Goal: Task Accomplishment & Management: Complete application form

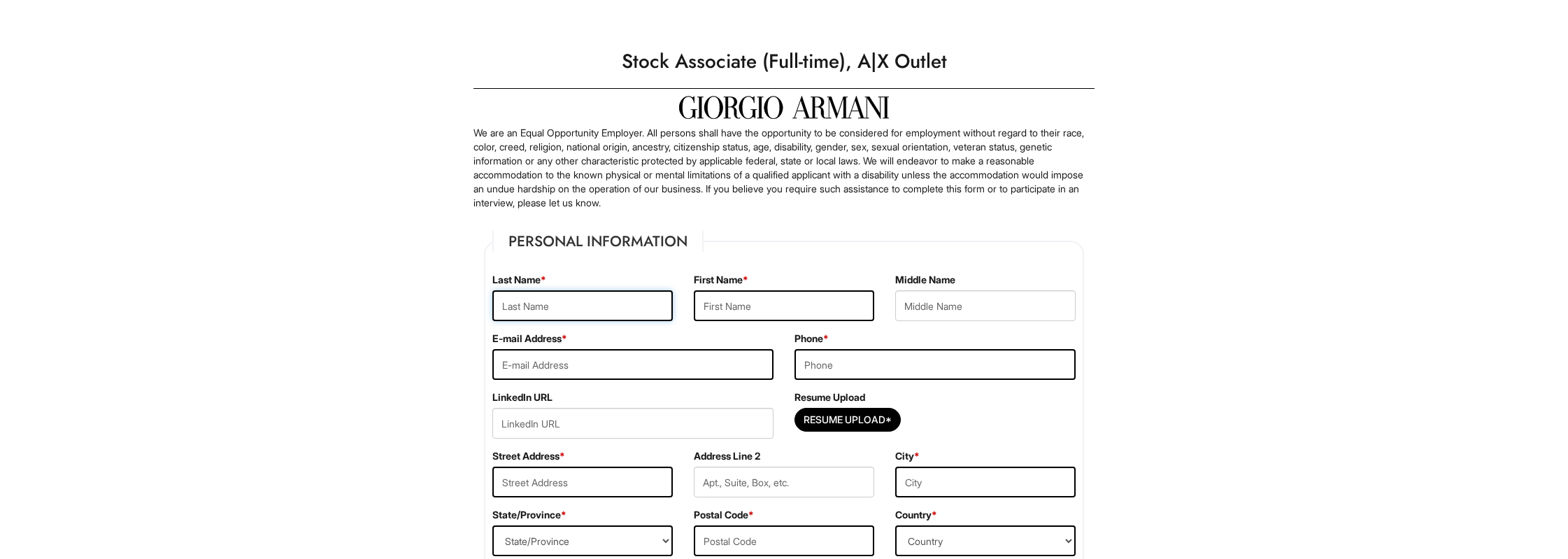
click at [641, 293] on input "text" at bounding box center [582, 305] width 180 height 31
type input "[PERSON_NAME]"
type input "[EMAIL_ADDRESS][PERSON_NAME][DOMAIN_NAME]"
type input "9093768355"
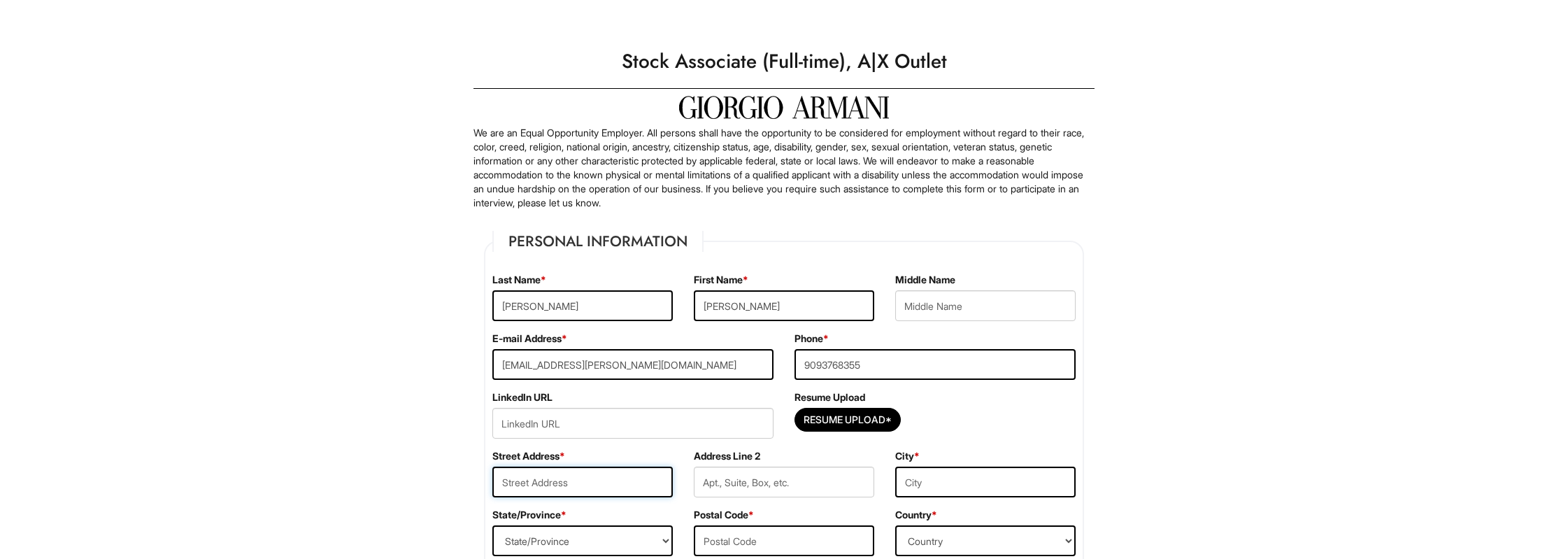
type input "[STREET_ADDRESS][PERSON_NAME]"
type input "[GEOGRAPHIC_DATA]"
select select "NV"
type input "89178"
select select "[GEOGRAPHIC_DATA]"
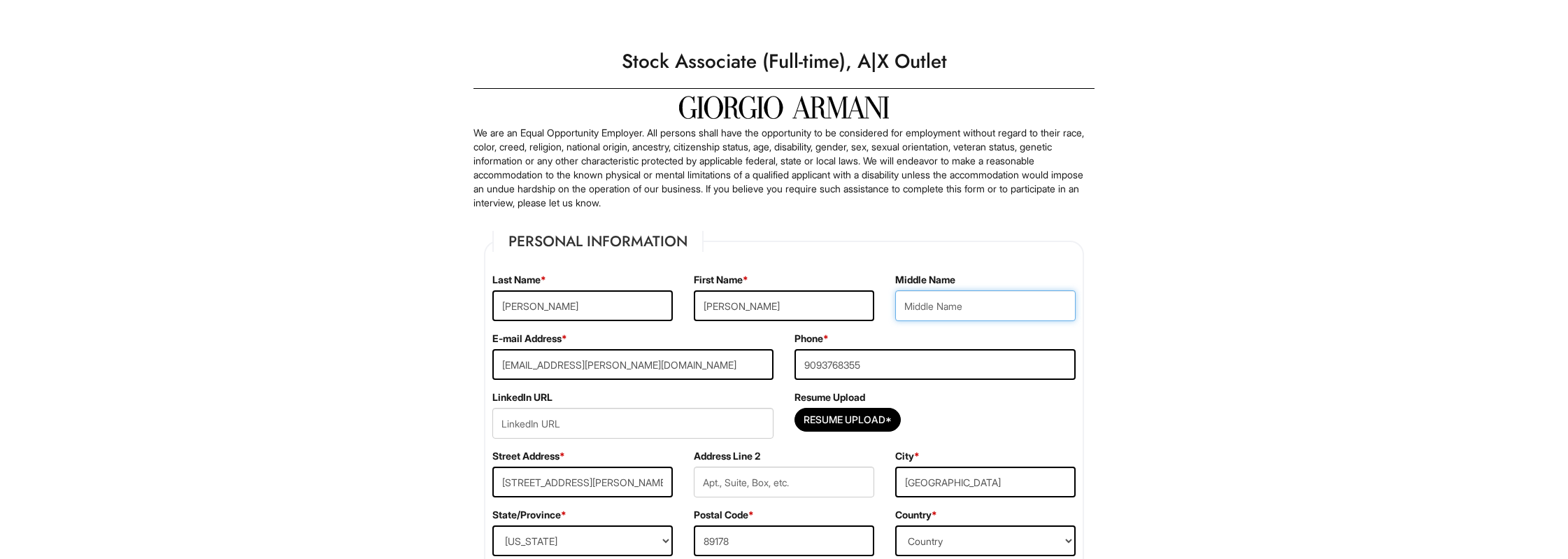
click at [985, 311] on input "text" at bounding box center [985, 305] width 180 height 31
type input "Garret"
click at [709, 429] on input "url" at bounding box center [633, 422] width 281 height 31
click at [855, 416] on input "Resume Upload*" at bounding box center [847, 419] width 105 height 22
type input "C:\fakepath\Resume-1.pdf"
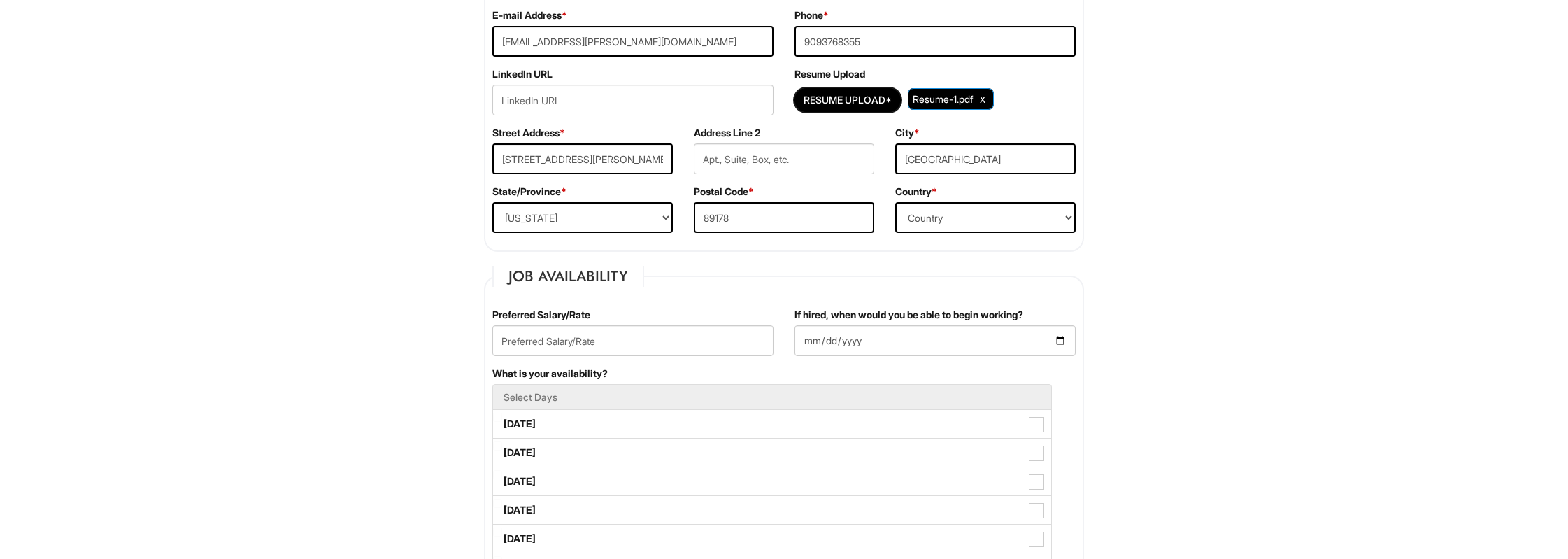
scroll to position [364, 0]
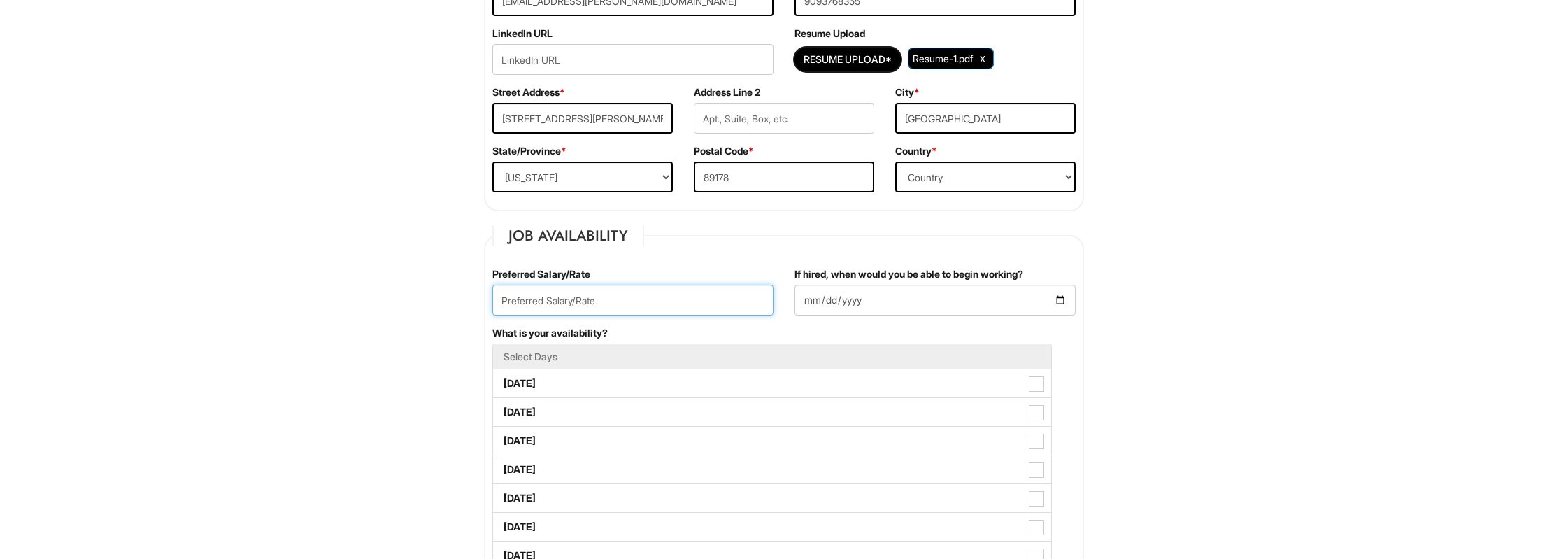
click at [603, 304] on input "text" at bounding box center [633, 299] width 281 height 31
type input "15"
click at [844, 304] on input "If hired, when would you be able to begin working?" at bounding box center [935, 299] width 281 height 31
click at [815, 292] on input "If hired, when would you be able to begin working?" at bounding box center [935, 299] width 281 height 31
type input "[DATE]"
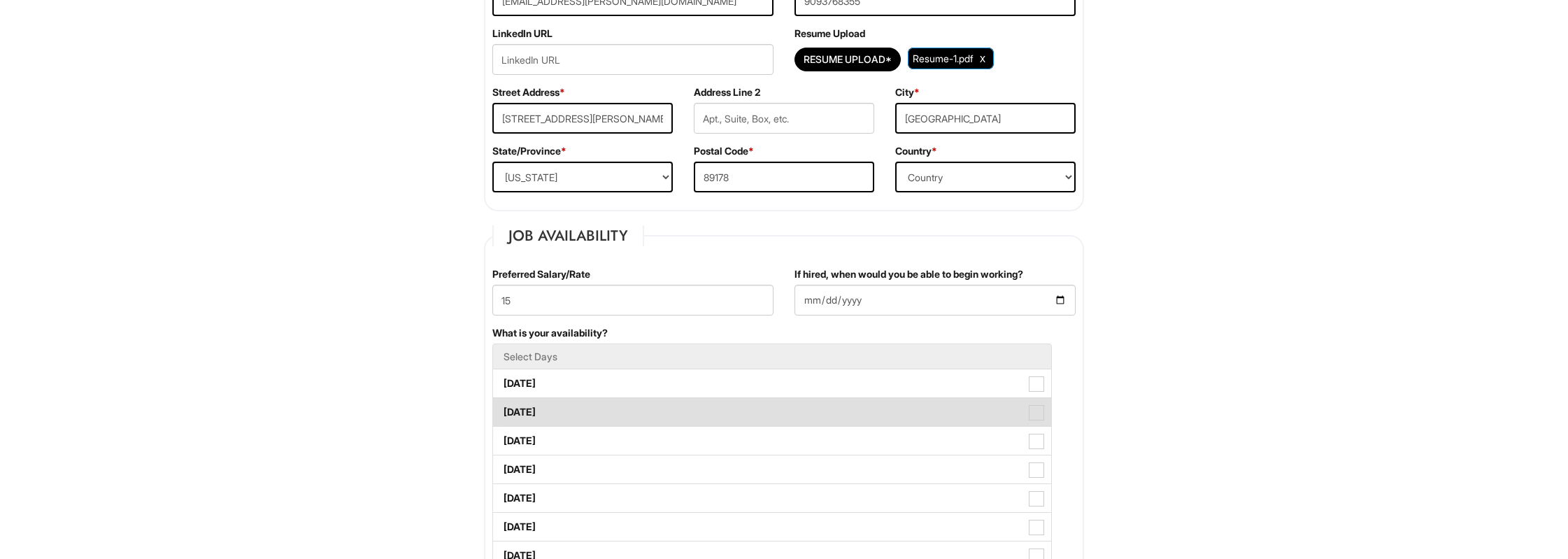
scroll to position [436, 0]
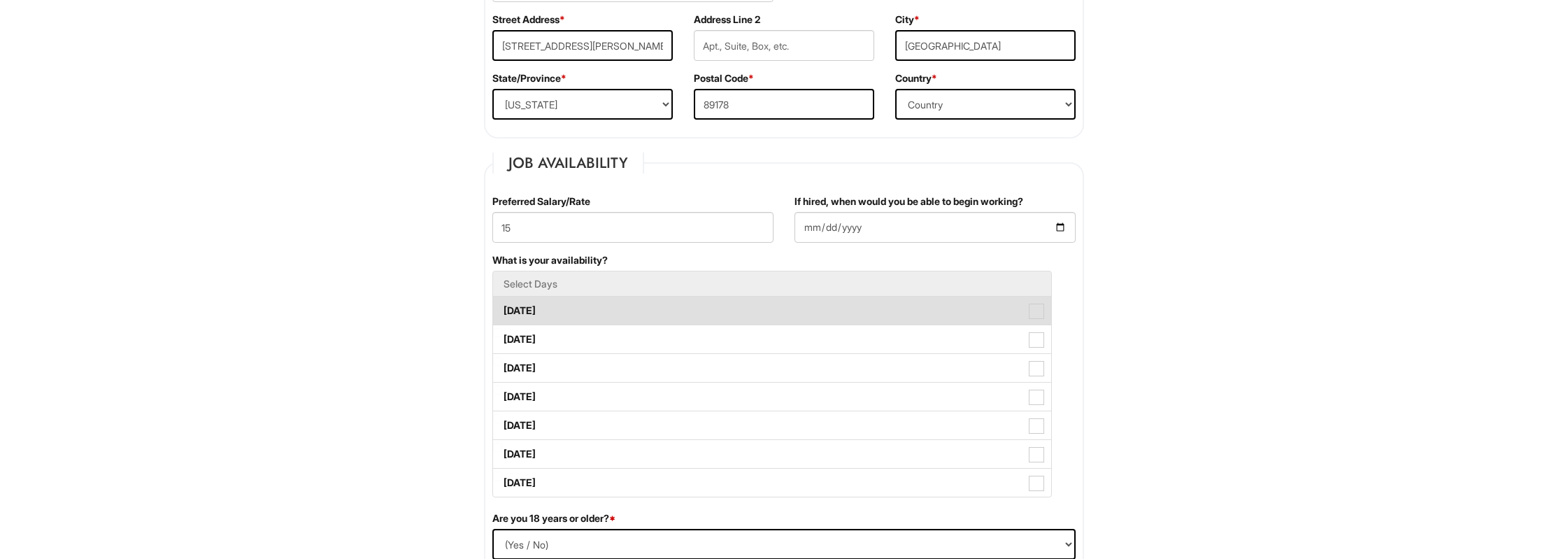
click at [767, 304] on label "[DATE]" at bounding box center [772, 310] width 558 height 28
click at [502, 304] on Available_Monday "[DATE]" at bounding box center [498, 304] width 9 height 9
checkbox Available_Monday "true"
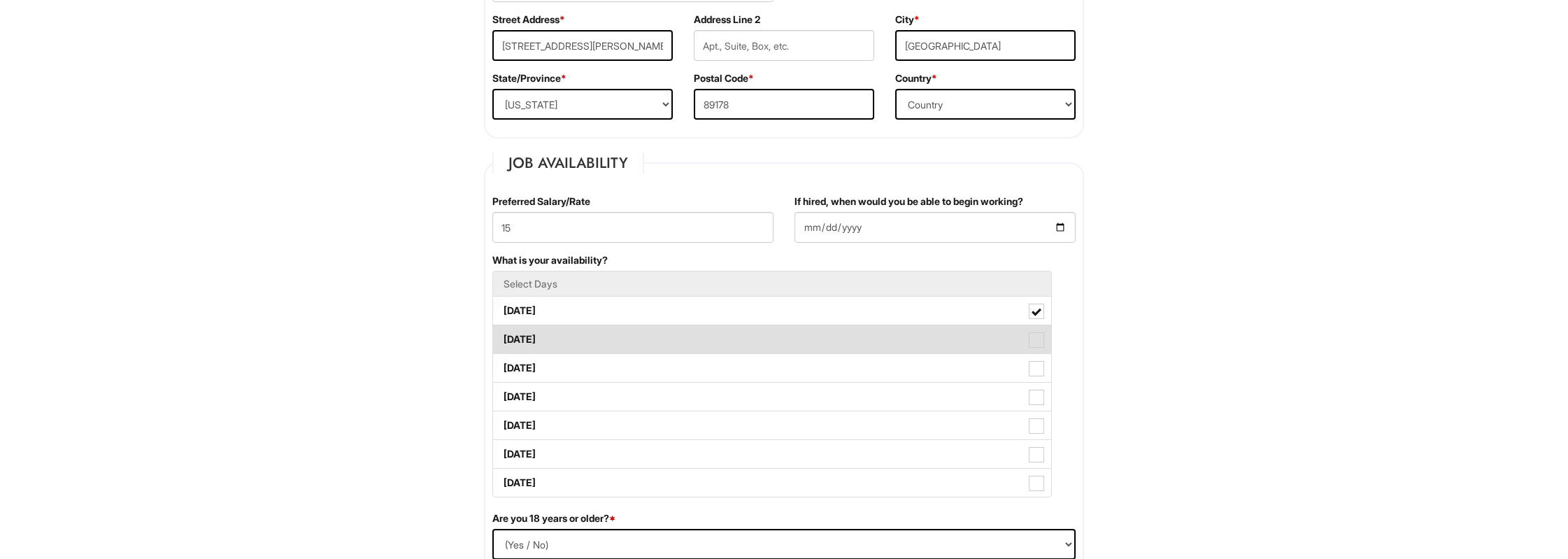
click at [753, 339] on label "[DATE]" at bounding box center [772, 339] width 558 height 28
click at [502, 337] on Available_Tuesday "[DATE]" at bounding box center [498, 332] width 9 height 9
checkbox Available_Tuesday "true"
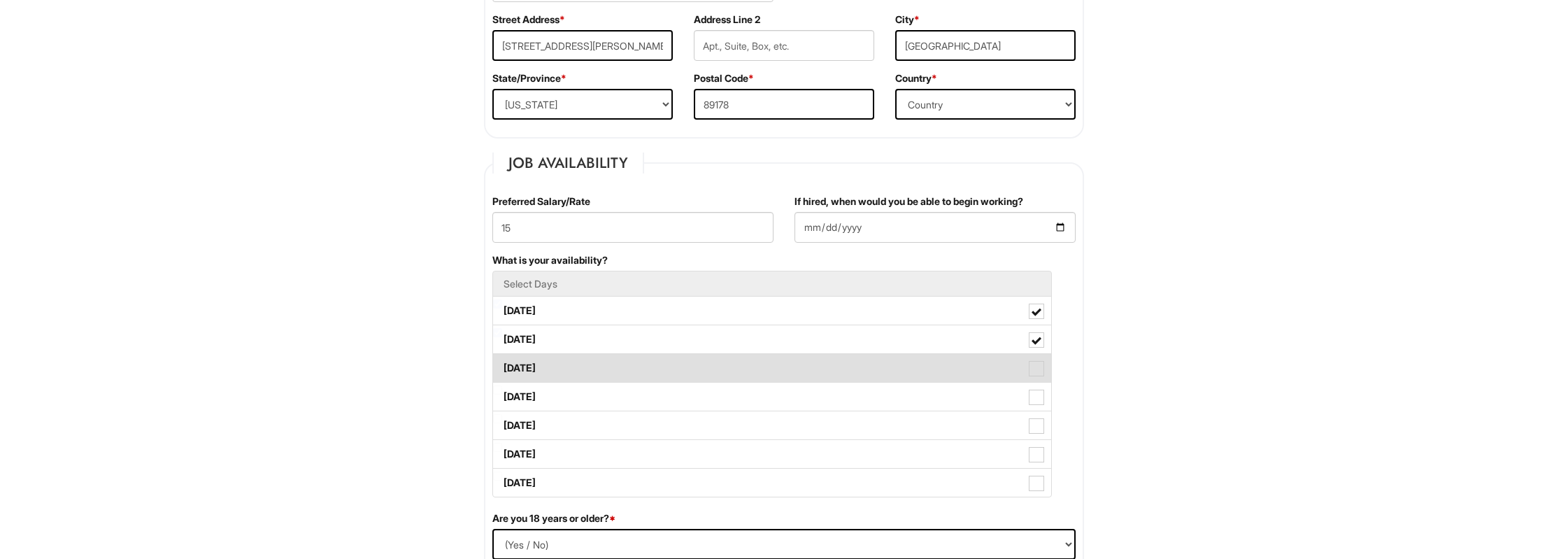
click at [750, 370] on label "[DATE]" at bounding box center [772, 367] width 558 height 28
click at [502, 366] on Available_Wednesday "[DATE]" at bounding box center [498, 361] width 9 height 9
checkbox Available_Wednesday "true"
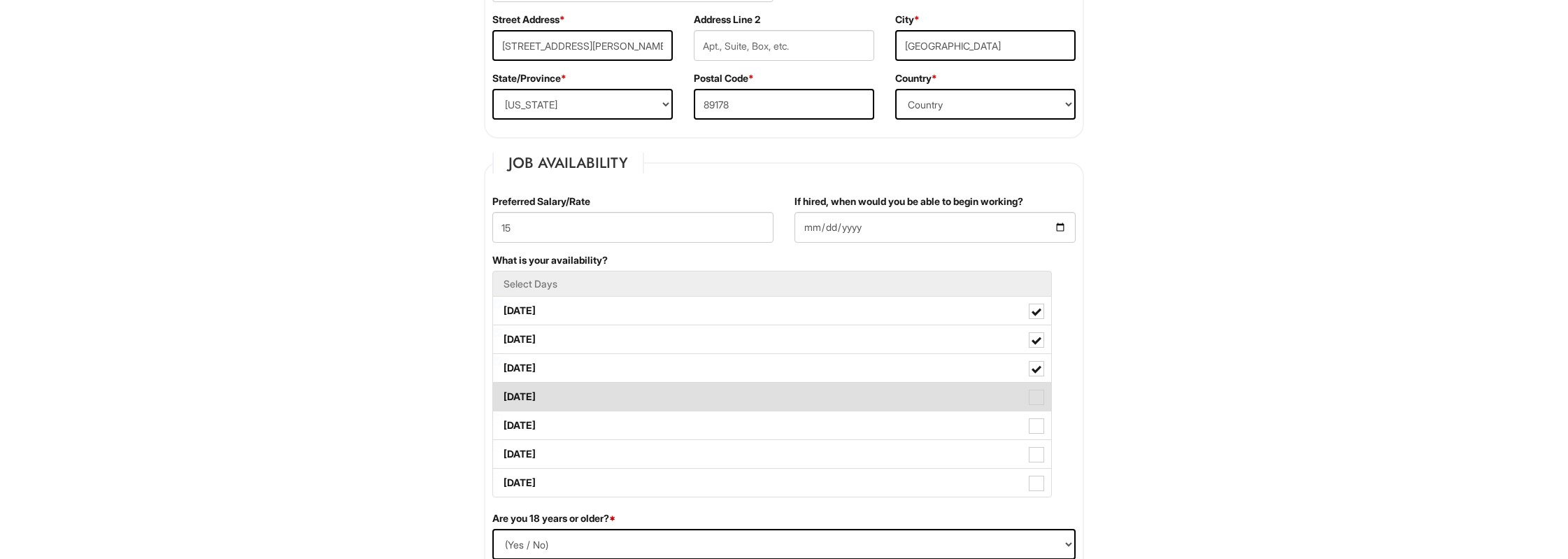
click at [748, 404] on label "[DATE]" at bounding box center [772, 396] width 558 height 28
click at [502, 394] on Available_Thursday "[DATE]" at bounding box center [498, 390] width 9 height 9
checkbox Available_Thursday "true"
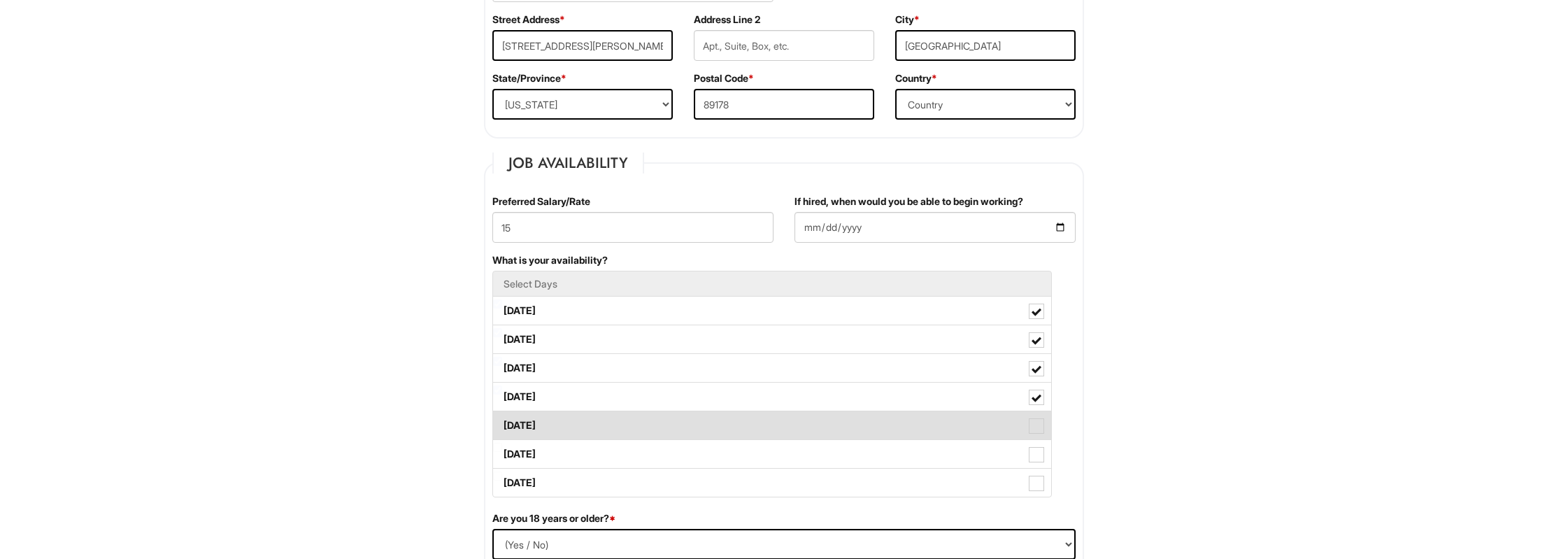
click at [748, 425] on label "[DATE]" at bounding box center [772, 425] width 558 height 28
click at [502, 423] on Available_Friday "[DATE]" at bounding box center [498, 418] width 9 height 9
checkbox Available_Friday "true"
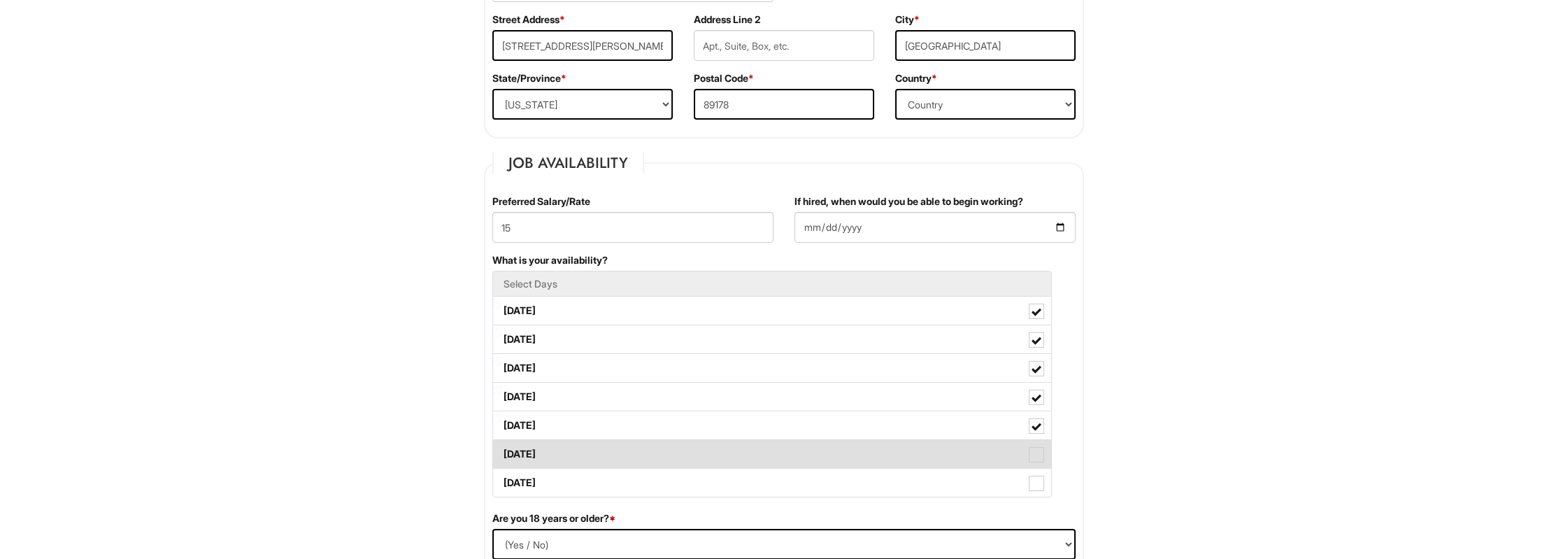
click at [743, 450] on label "[DATE]" at bounding box center [772, 453] width 558 height 28
click at [502, 450] on Available_Saturday "[DATE]" at bounding box center [498, 447] width 9 height 9
checkbox Available_Saturday "true"
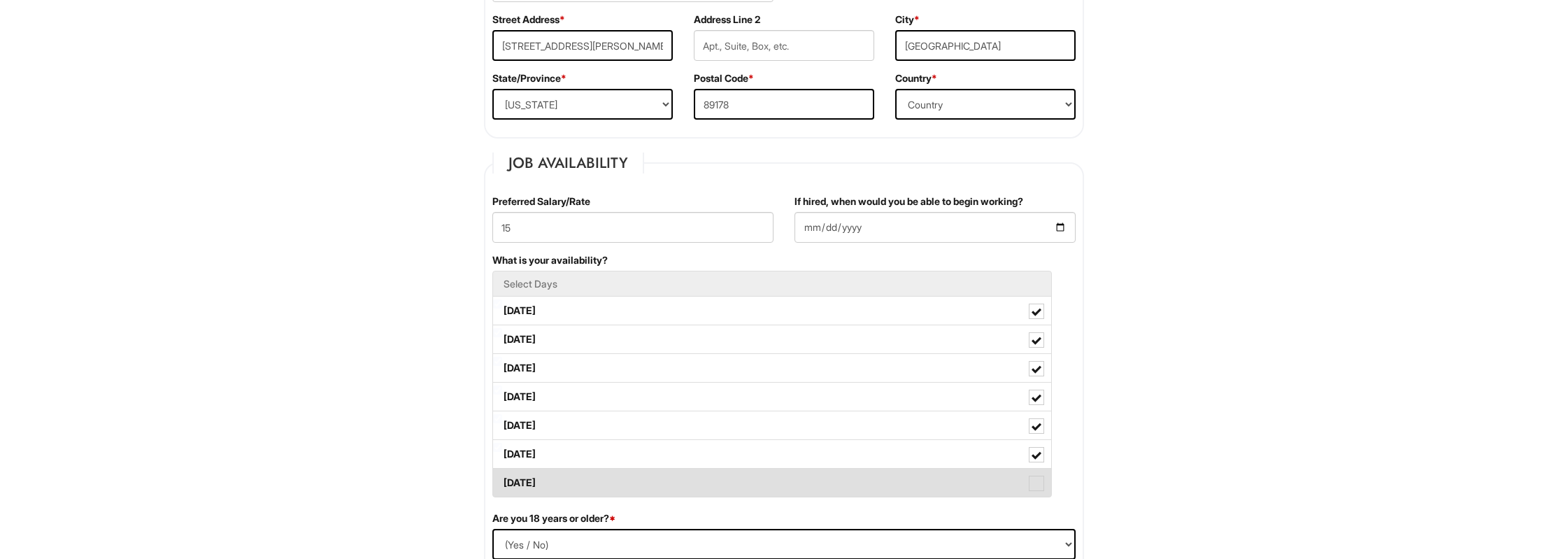
click at [743, 468] on label "[DATE]" at bounding box center [772, 482] width 558 height 28
click at [502, 471] on Available_Sunday "[DATE]" at bounding box center [498, 476] width 9 height 9
checkbox Available_Sunday "true"
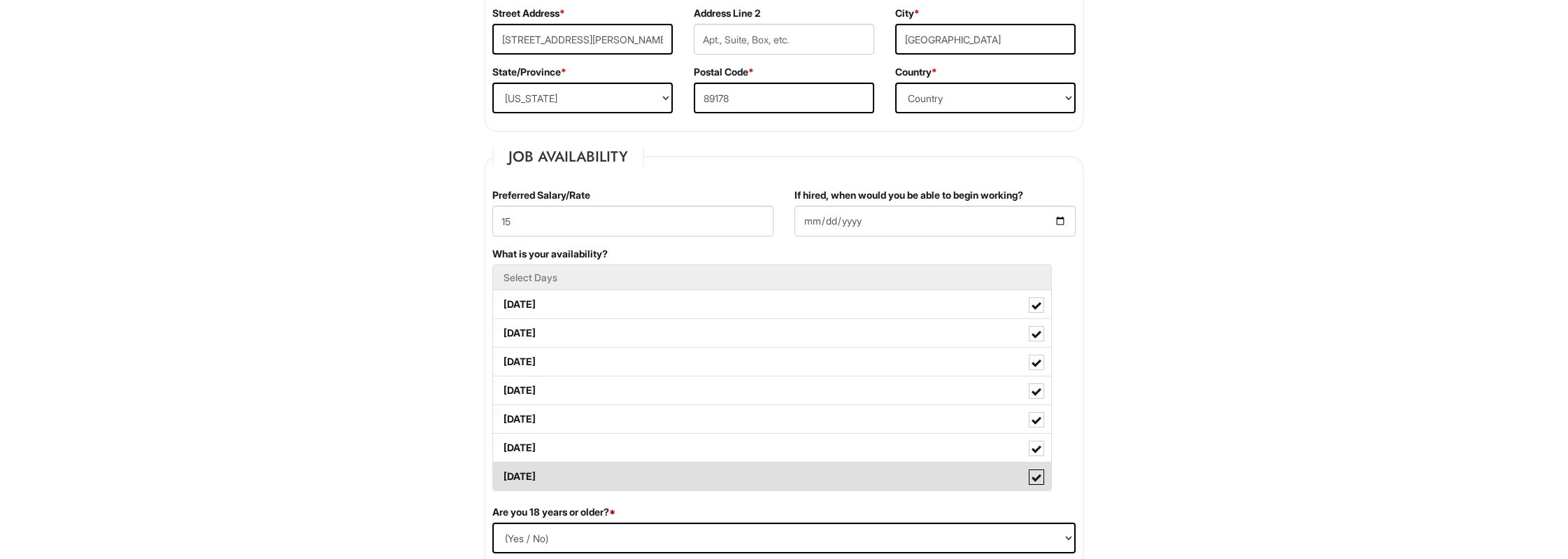
scroll to position [582, 0]
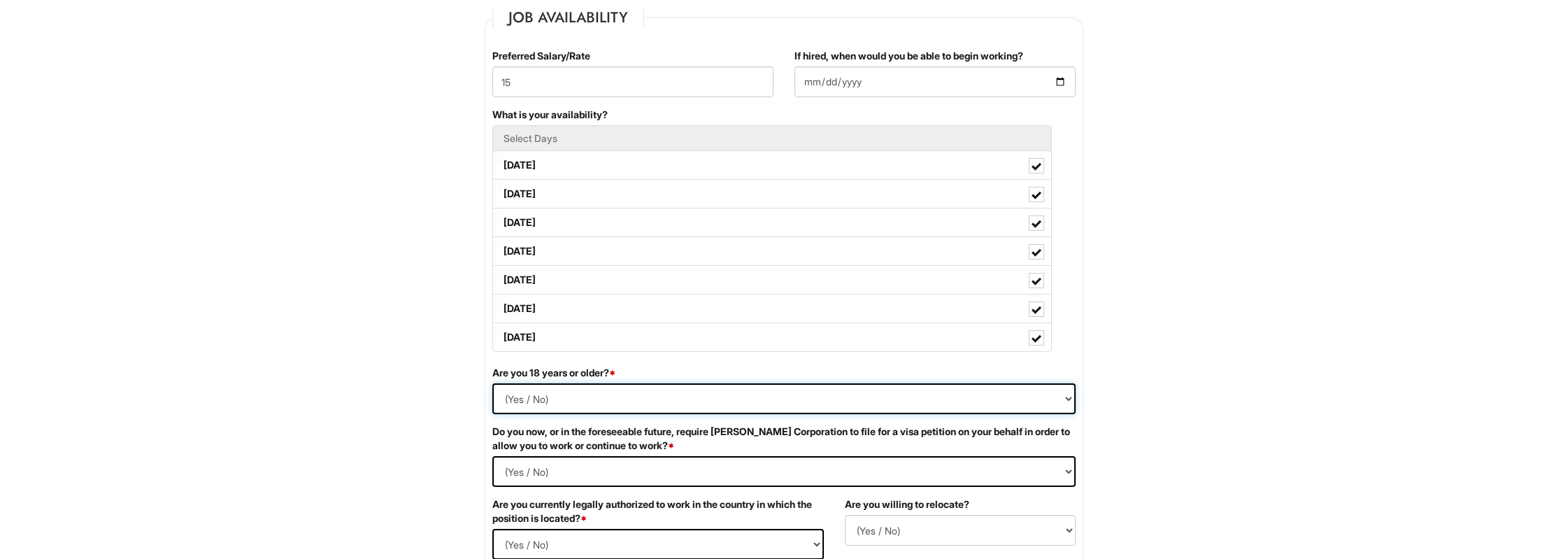
click at [492, 383] on select "(Yes / No) Yes No" at bounding box center [784, 398] width 583 height 31
select select "Yes"
click option "Yes" at bounding box center [0, 0] width 0 height 0
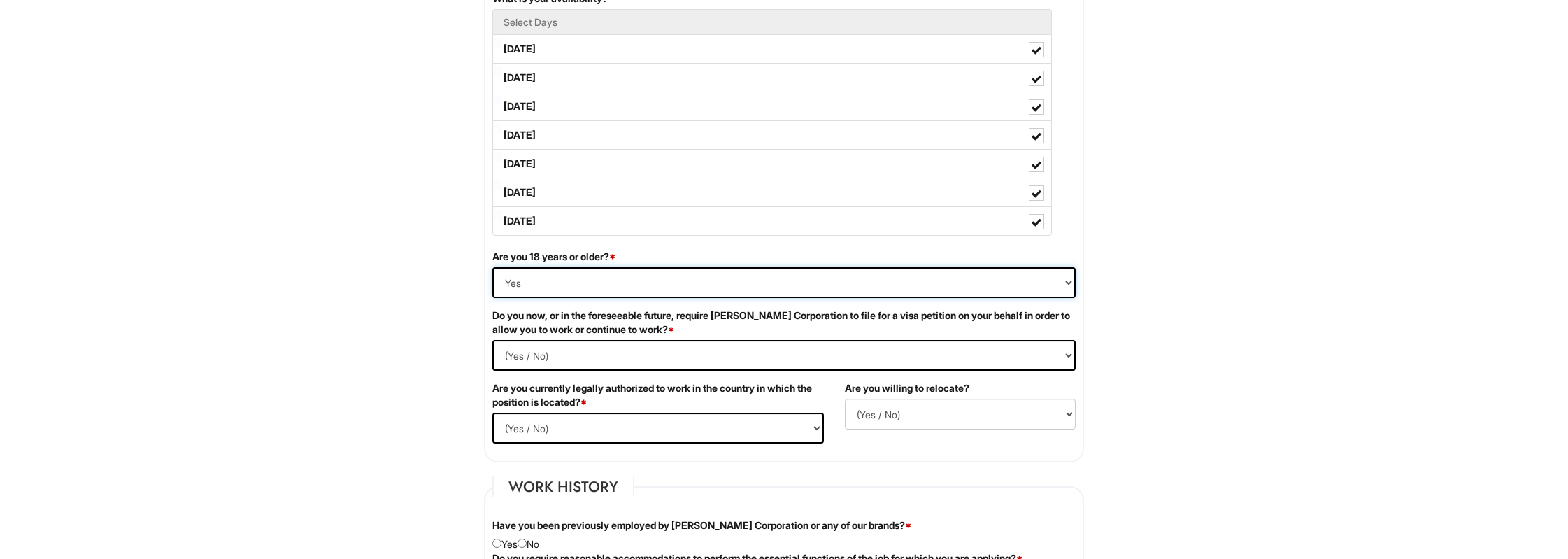
scroll to position [727, 0]
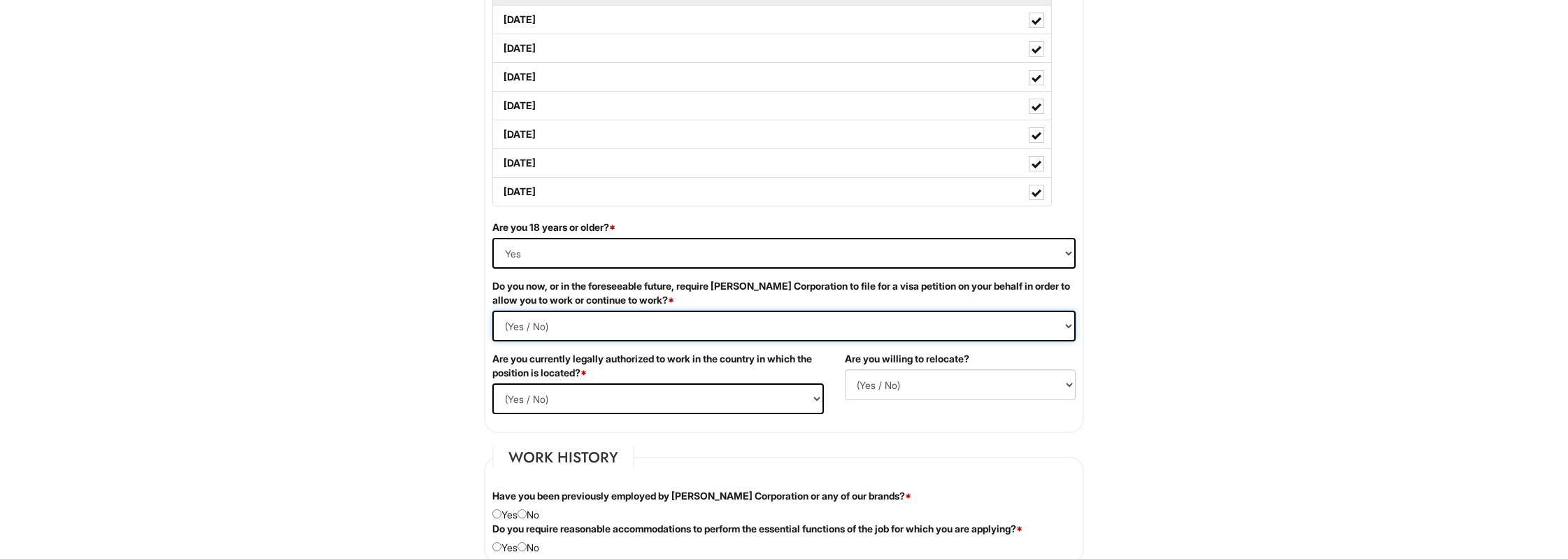
click at [492, 310] on Required "(Yes / No) Yes No" at bounding box center [784, 325] width 583 height 31
select Required "No"
click option "No" at bounding box center [0, 0] width 0 height 0
click at [492, 383] on select "(Yes / No) Yes No" at bounding box center [658, 398] width 331 height 31
select select "Yes"
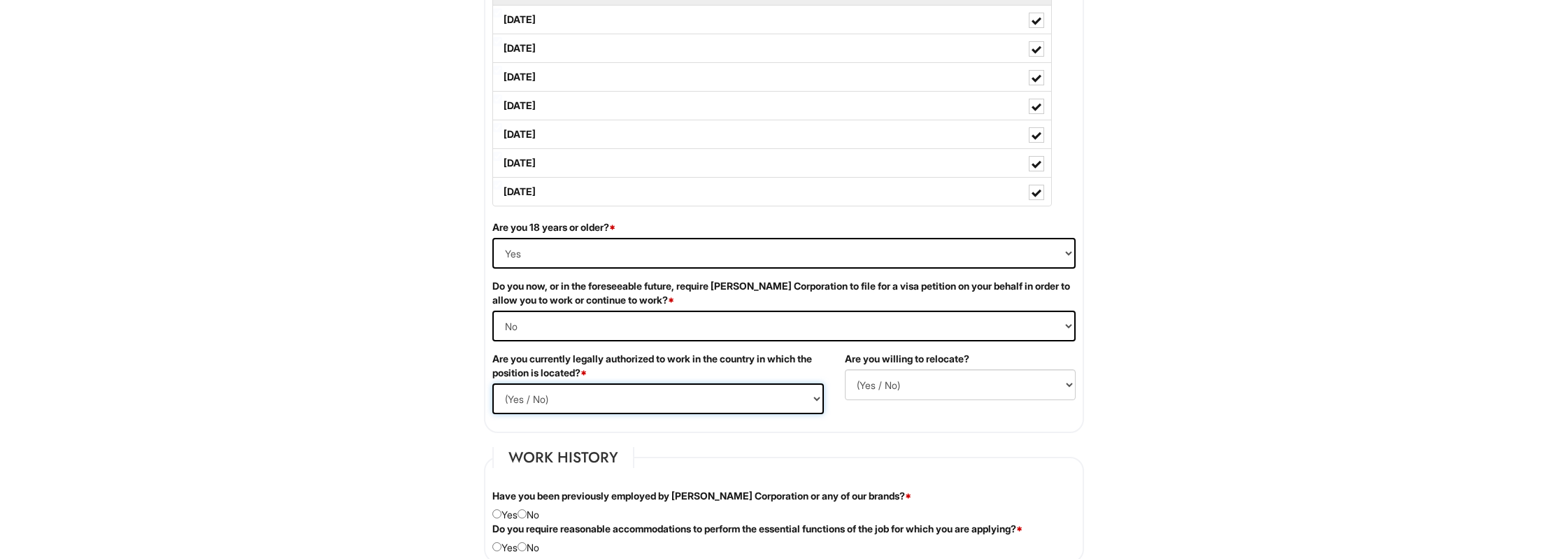
click option "Yes" at bounding box center [0, 0] width 0 height 0
click at [845, 369] on select "(Yes / No) No Yes" at bounding box center [960, 384] width 230 height 31
select select "N"
click option "No" at bounding box center [0, 0] width 0 height 0
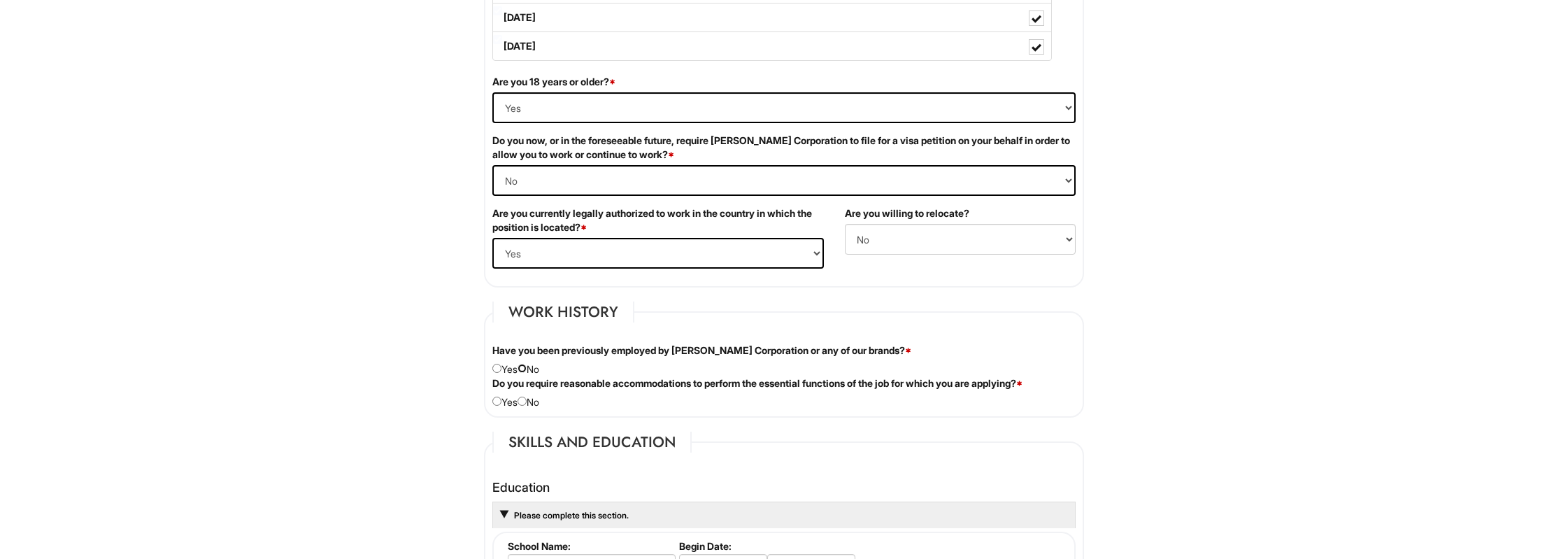
click at [527, 366] on input "radio" at bounding box center [522, 368] width 9 height 9
radio input "true"
click at [548, 400] on div "Do you require reasonable accommodations to perform the essential functions of …" at bounding box center [783, 392] width 604 height 33
click at [527, 396] on input "radio" at bounding box center [522, 401] width 9 height 9
radio input "true"
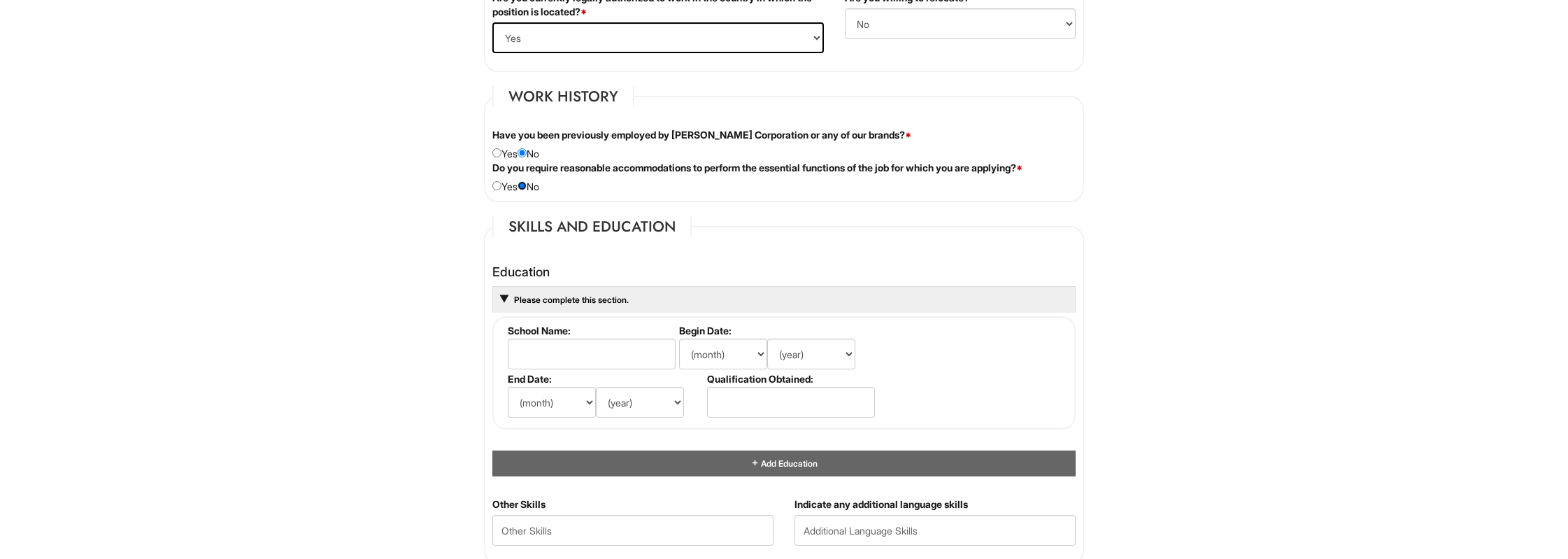
scroll to position [1090, 0]
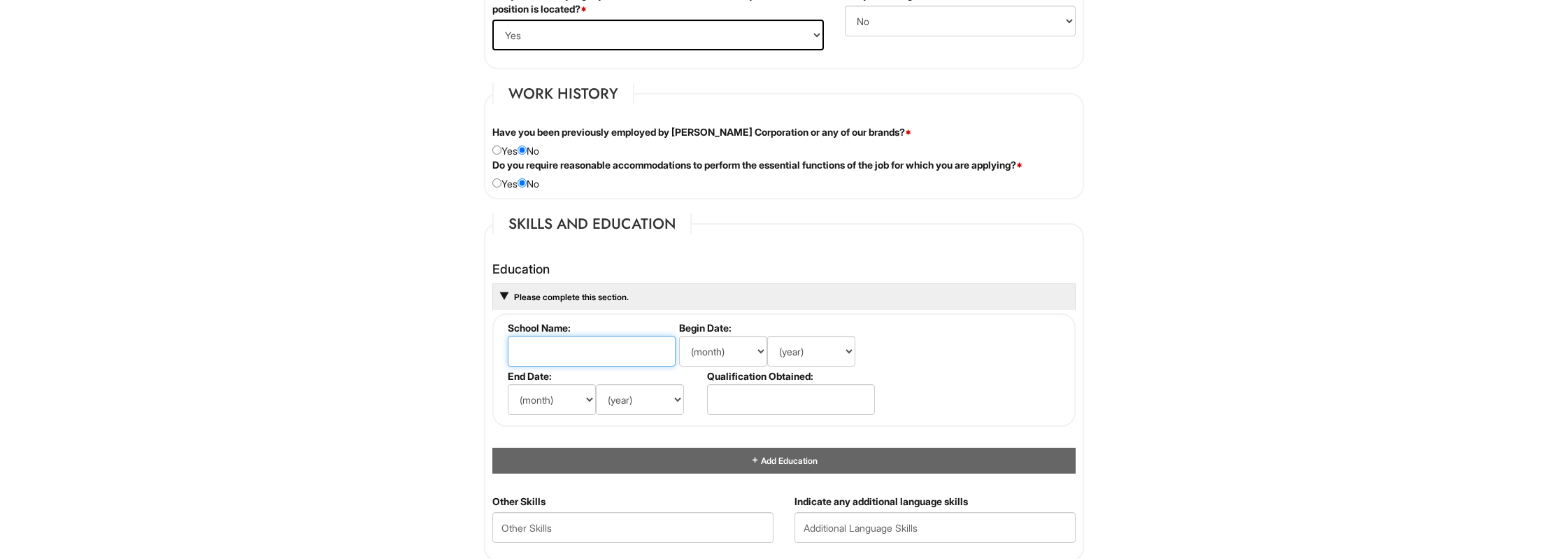
click at [570, 341] on input "text" at bounding box center [591, 351] width 168 height 31
type input "[GEOGRAPHIC_DATA]"
click at [740, 399] on input "text" at bounding box center [790, 399] width 168 height 31
click at [679, 336] on select "(month) Jan Feb Mar Apr May Jun [DATE] Aug Sep Oct Nov Dec" at bounding box center [723, 351] width 88 height 31
select select "10"
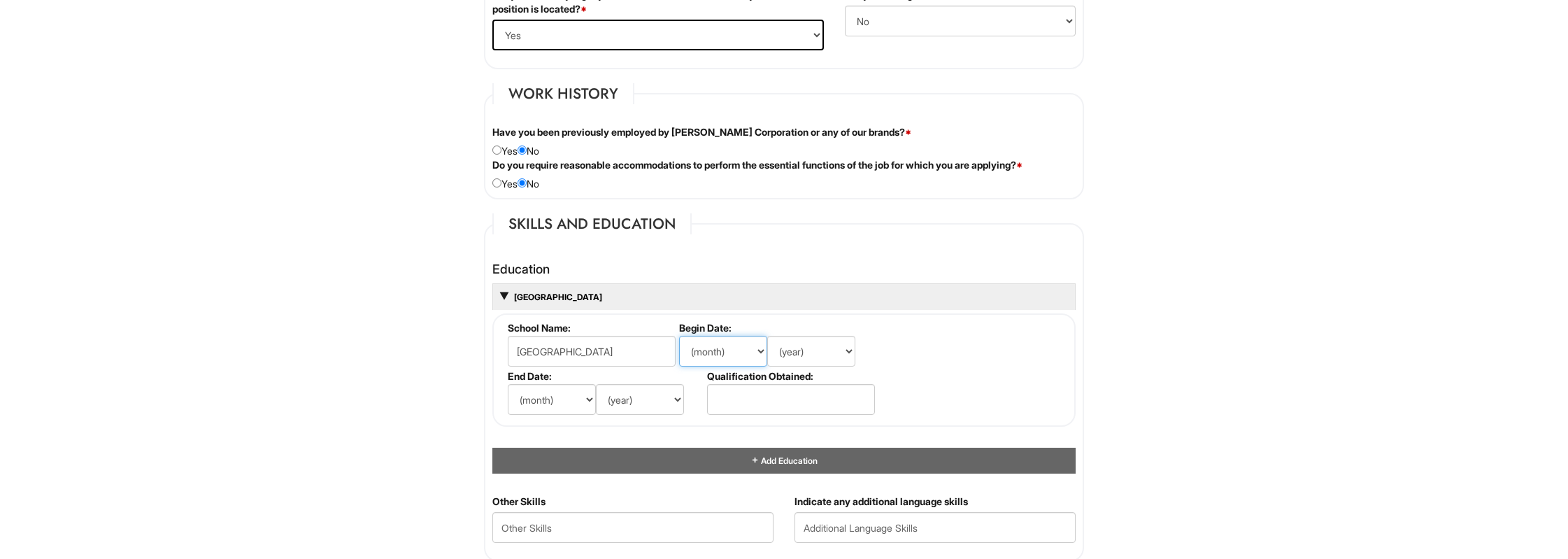
click option "Oct" at bounding box center [0, 0] width 0 height 0
click at [767, 336] on select "(year) 2029 2028 2027 2026 2025 2024 2023 2022 2021 2020 2019 2018 2017 2016 20…" at bounding box center [811, 351] width 88 height 31
select select "2024"
click option "2024" at bounding box center [0, 0] width 0 height 0
click at [507, 384] on select "(month) Jan Feb Mar Apr May Jun [DATE] Aug Sep Oct Nov Dec" at bounding box center [551, 399] width 88 height 31
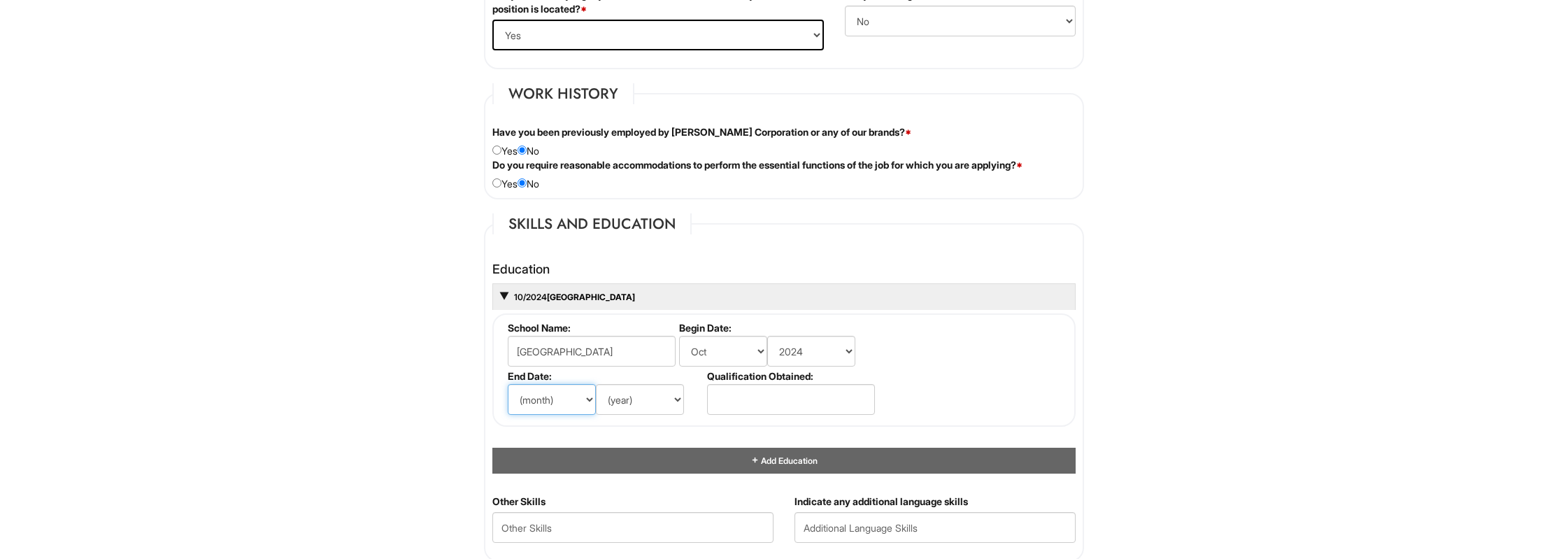
select select "5"
click option "May" at bounding box center [0, 0] width 0 height 0
click at [596, 384] on select "(year) 2029 2028 2027 2026 2025 2024 2023 2022 2021 2020 2019 2018 2017 2016 20…" at bounding box center [640, 399] width 88 height 31
select select "2025"
click option "2025" at bounding box center [0, 0] width 0 height 0
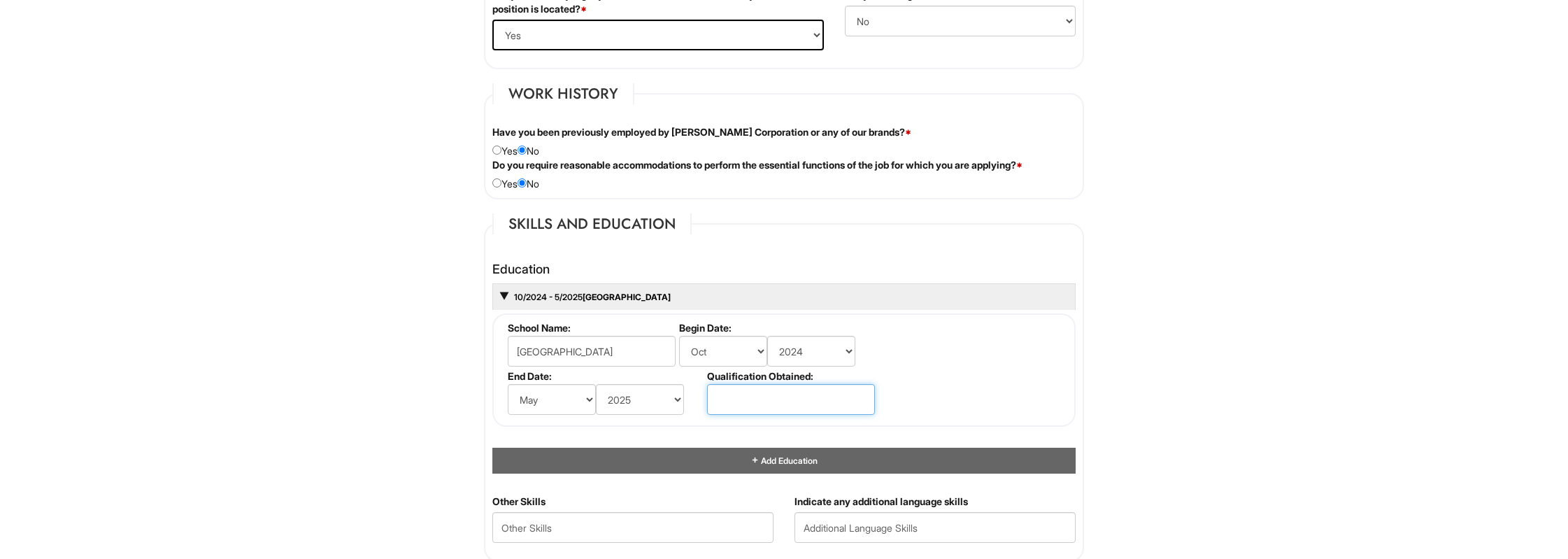
click at [739, 388] on input "text" at bounding box center [790, 399] width 168 height 31
type input "J"
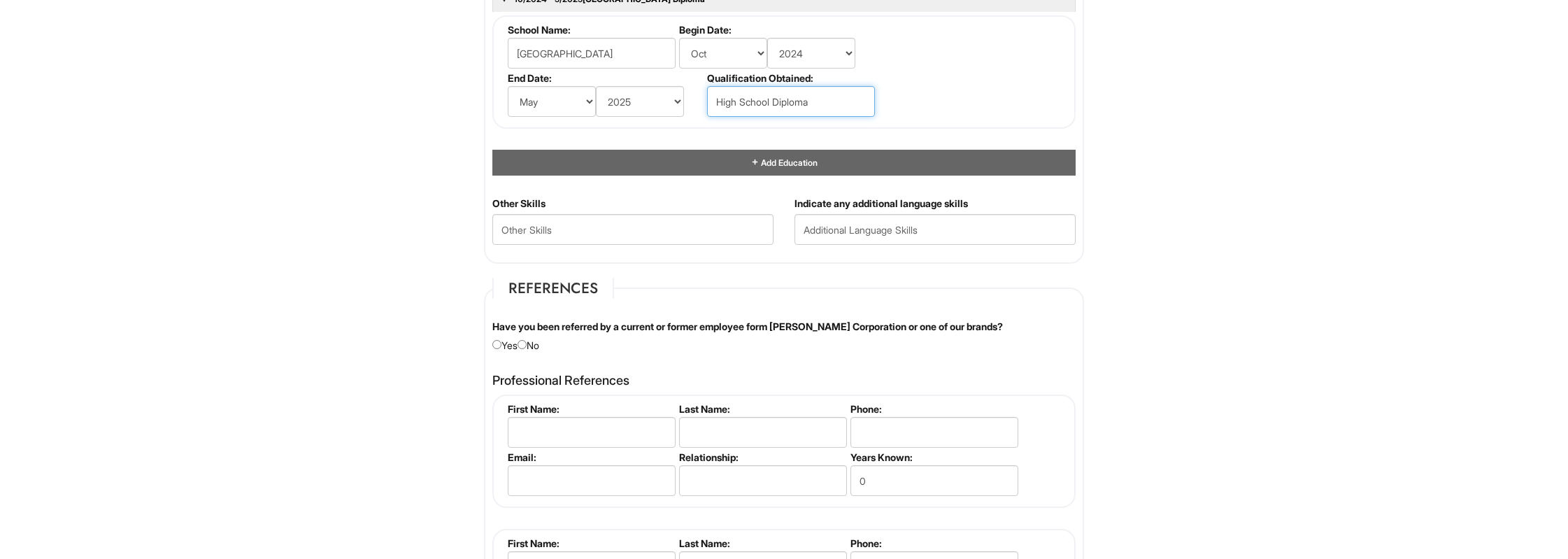
scroll to position [1454, 0]
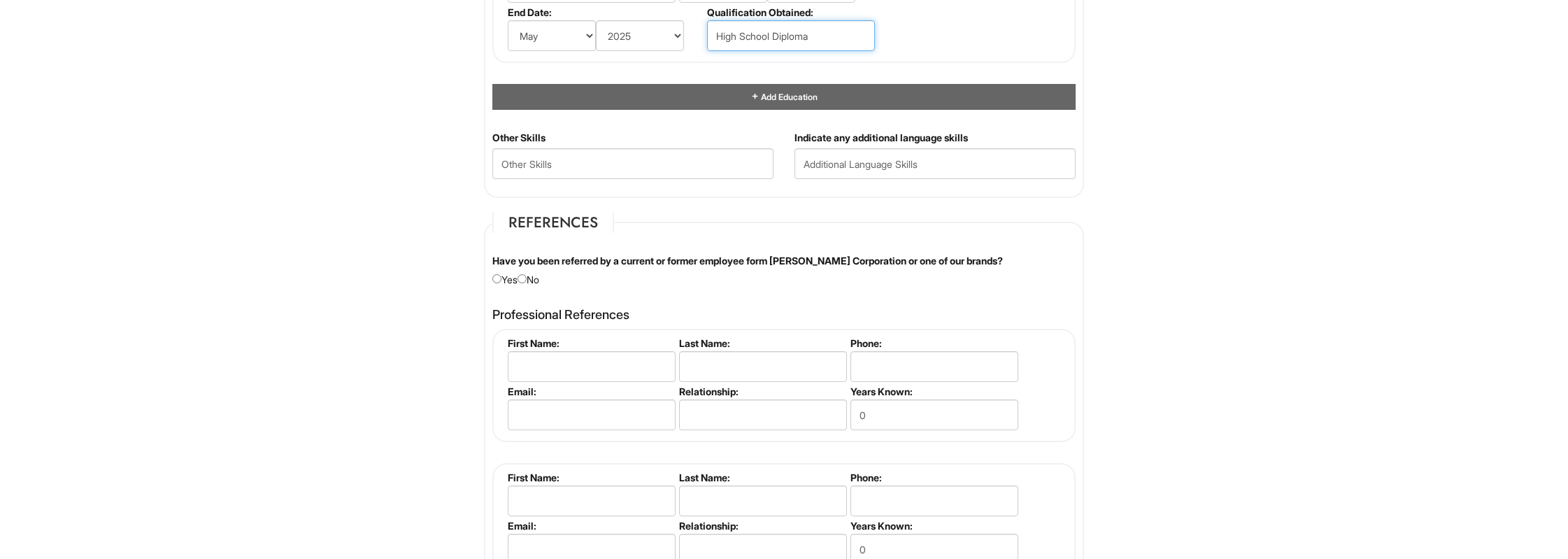
type input "High School Diploma"
click at [534, 275] on div "Have you been referred by a current or former employee form [PERSON_NAME] Corpo…" at bounding box center [783, 270] width 604 height 33
click at [527, 275] on input "radio" at bounding box center [522, 279] width 9 height 9
radio input "true"
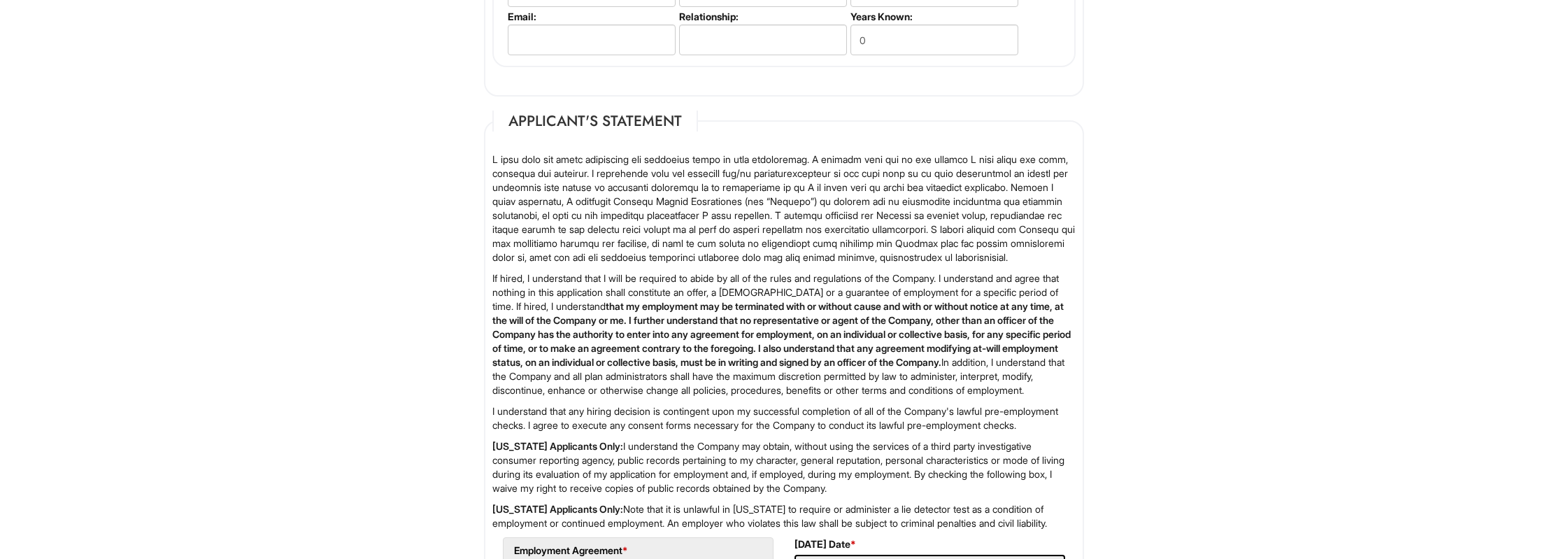
scroll to position [2181, 0]
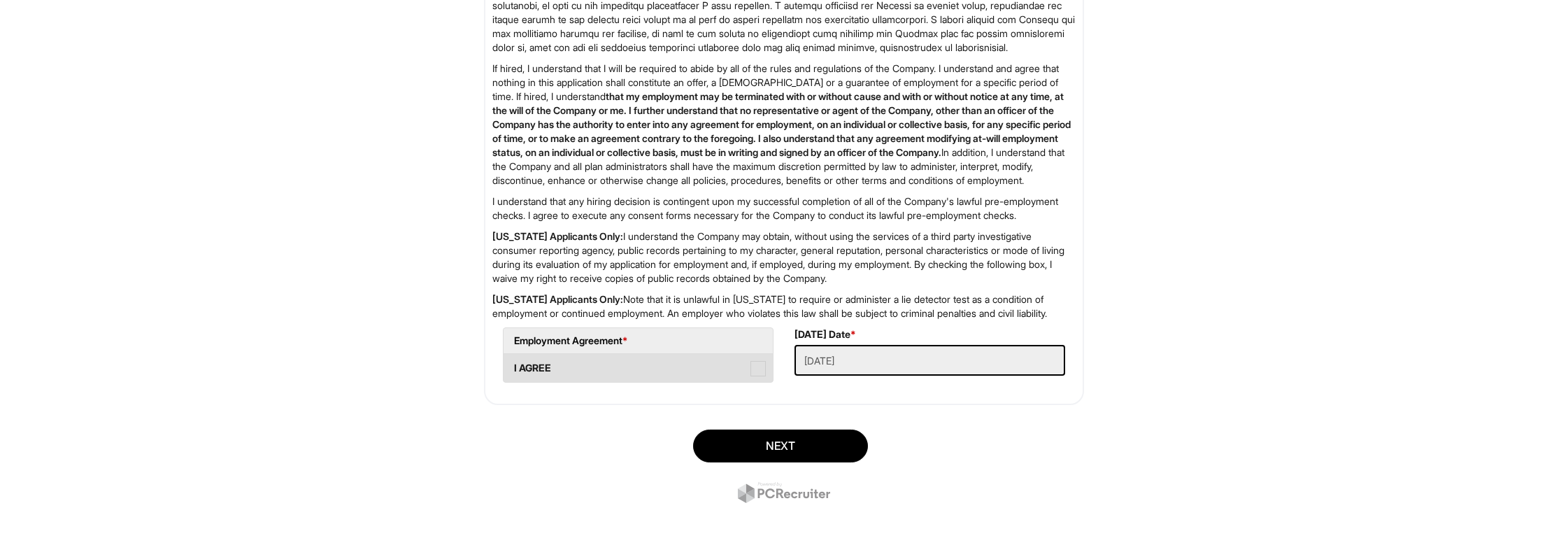
click at [683, 381] on label "I AGREE" at bounding box center [638, 367] width 269 height 28
click at [513, 366] on AGREE "I AGREE" at bounding box center [508, 361] width 9 height 9
checkbox AGREE "true"
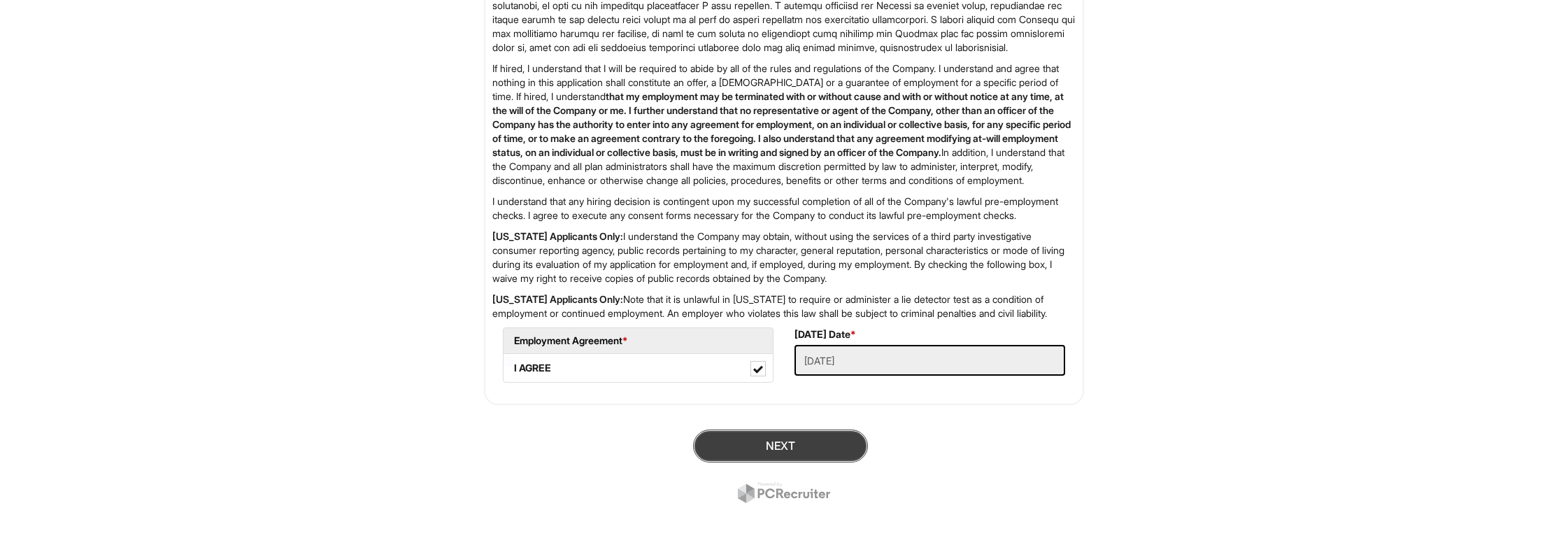
click at [787, 462] on button "Next" at bounding box center [780, 446] width 175 height 33
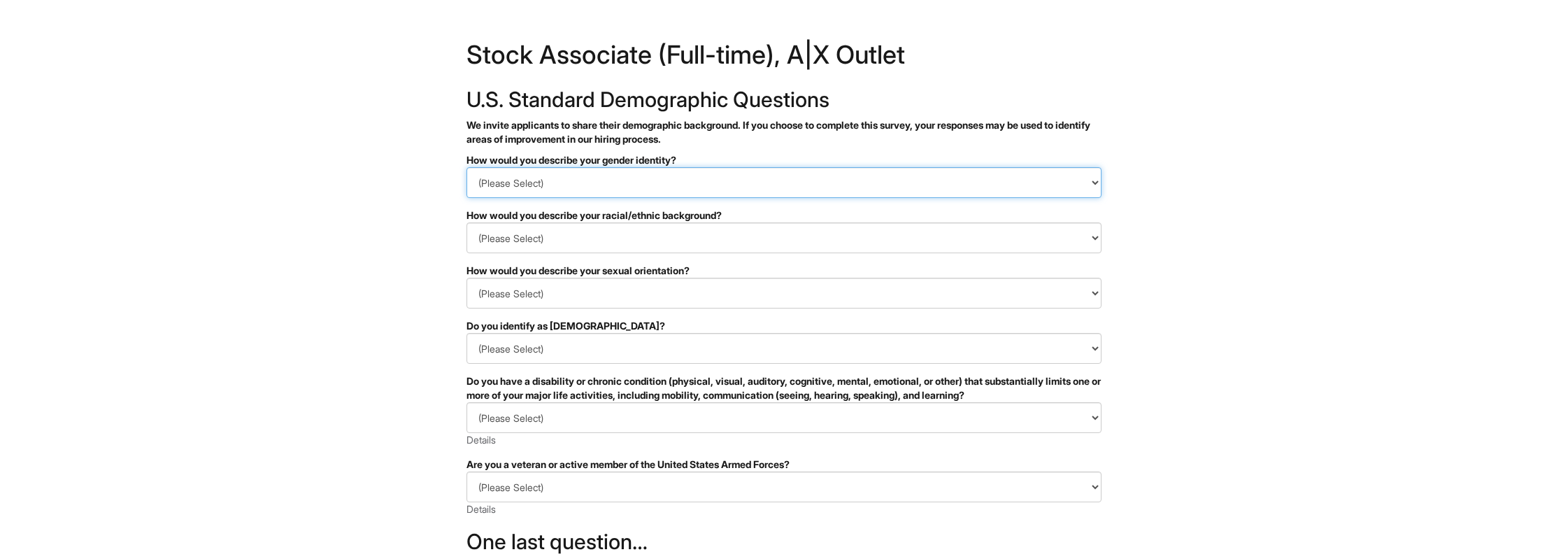
click at [467, 168] on select "(Please Select) Man Woman [DEMOGRAPHIC_DATA] I prefer to self-describe I don't …" at bounding box center [784, 182] width 635 height 31
select select "Man"
click option "Man" at bounding box center [0, 0] width 0 height 0
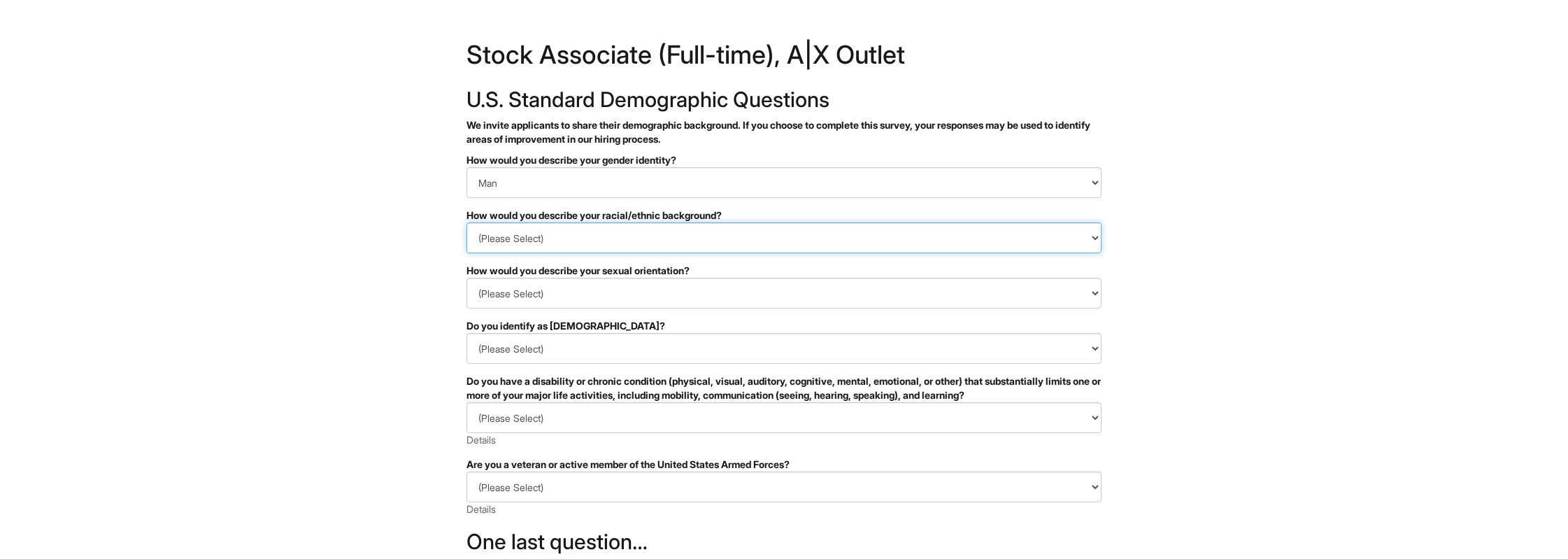
click at [467, 222] on select "(Please Select) Black or of African descent East Asian Hispanic, Latinx or of S…" at bounding box center [784, 237] width 635 height 31
select select "White or European"
click option "White or European" at bounding box center [0, 0] width 0 height 0
click at [467, 278] on select "(Please Select) Asexual Bisexual and/or pansexual Gay Heterosexual Lesbian Quee…" at bounding box center [784, 292] width 635 height 31
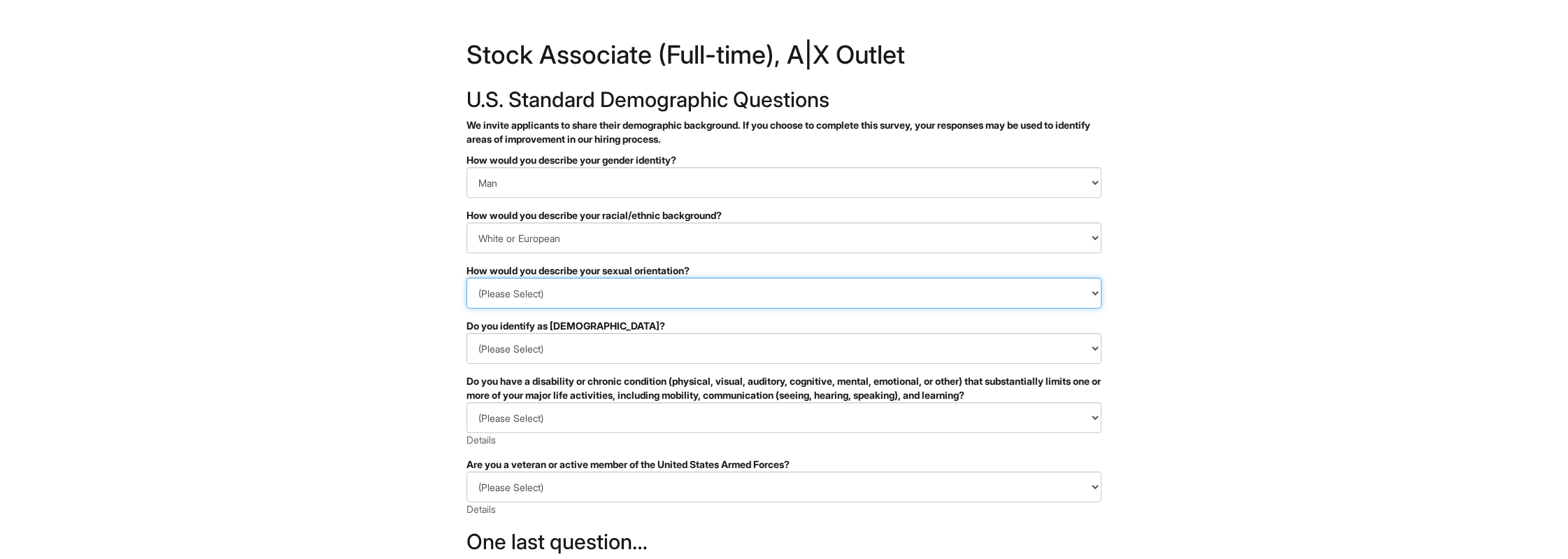
select select "Heterosexual"
click option "Heterosexual" at bounding box center [0, 0] width 0 height 0
click at [1223, 249] on html "&nbsp; ✔ 2 3 Stock Associate (Full-time), A|X Outlet U.S. Standard Demographic …" at bounding box center [784, 393] width 1568 height 788
click at [467, 333] on select "(Please Select) Yes No I prefer to self-describe I don't wish to answer" at bounding box center [784, 348] width 635 height 31
select select "No"
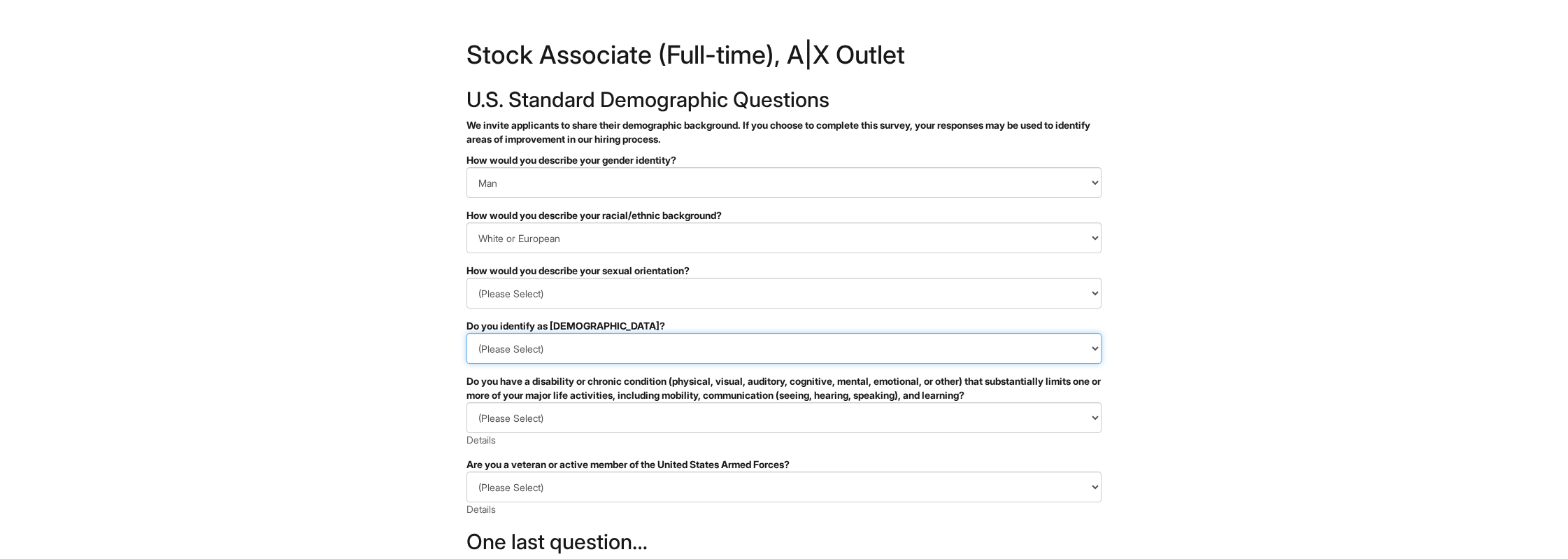
click option "No" at bounding box center [0, 0] width 0 height 0
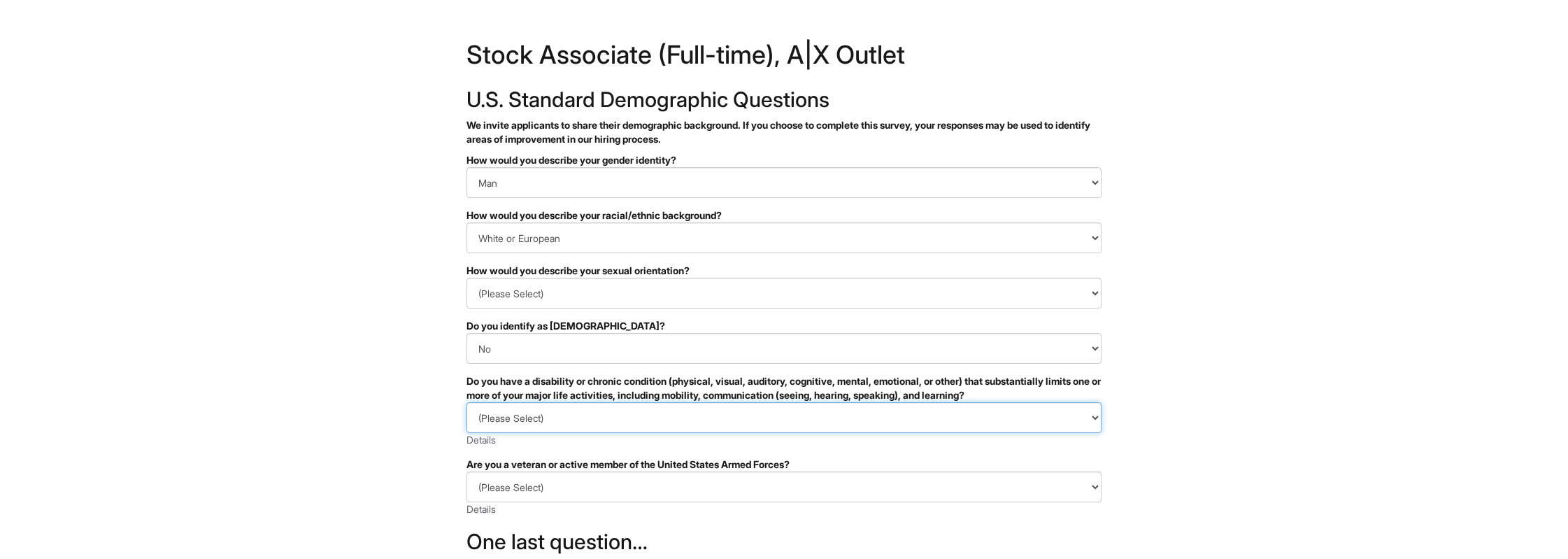
click at [467, 402] on select "(Please Select) YES, I HAVE A DISABILITY (or previously had a disability) NO, I…" at bounding box center [784, 416] width 635 height 31
select select "NO, I DON'T HAVE A DISABILITY"
click option "NO, I DON'T HAVE A DISABILITY" at bounding box center [0, 0] width 0 height 0
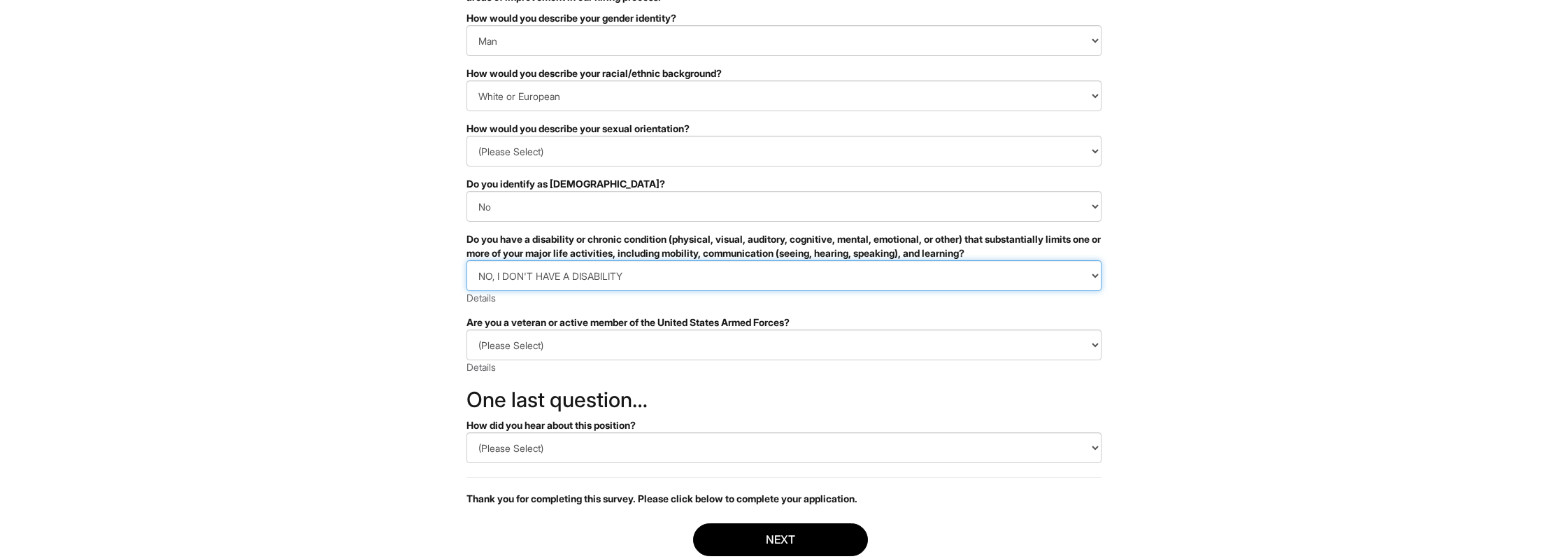
scroll to position [145, 0]
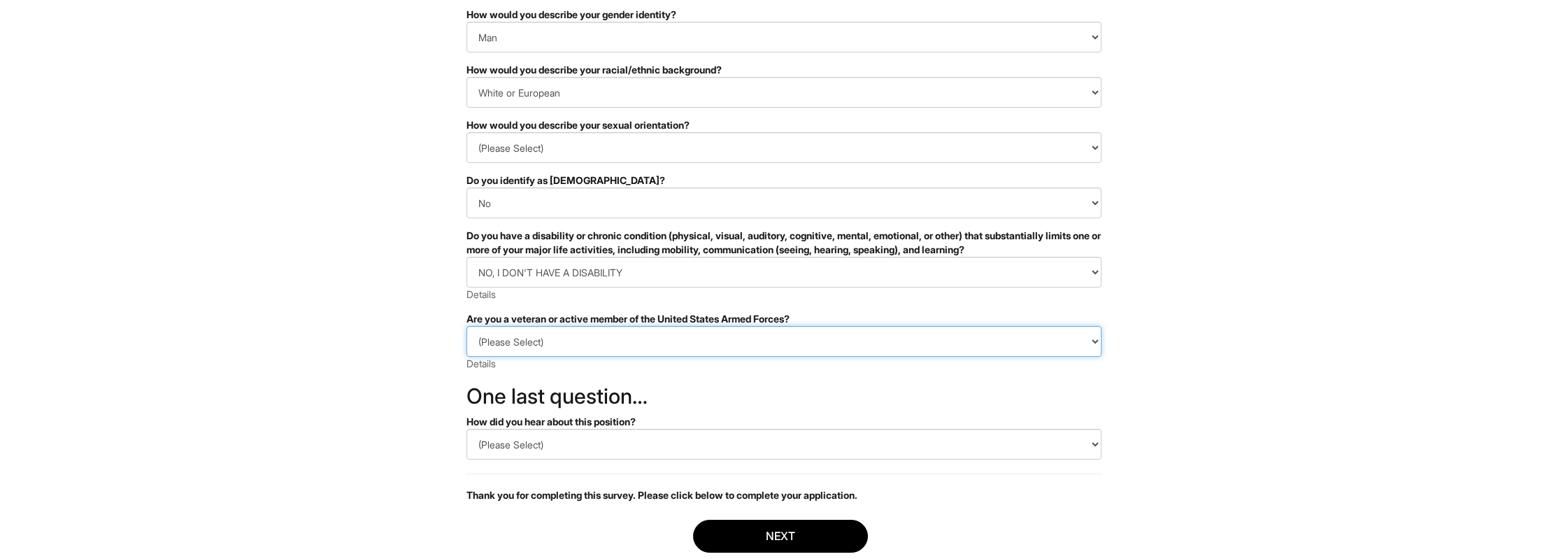
click at [467, 326] on select "(Please Select) I IDENTIFY AS ONE OR MORE OF THE CLASSIFICATIONS OF PROTECTED V…" at bounding box center [784, 341] width 635 height 31
select select "I AM NOT A PROTECTED VETERAN"
click option "I AM NOT A PROTECTED VETERAN" at bounding box center [0, 0] width 0 height 0
click at [467, 429] on select "(Please Select) CareerBuilder Indeed LinkedIn Monster Referral Other" at bounding box center [784, 443] width 635 height 31
select select "Indeed"
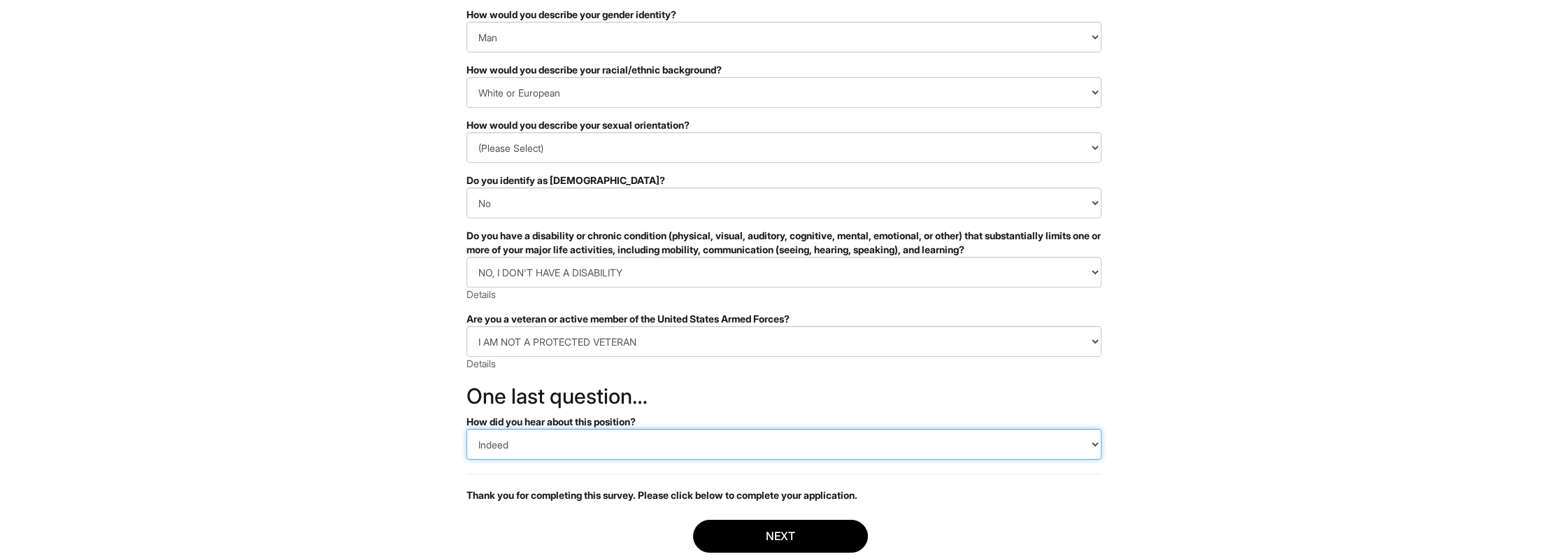
click option "Indeed" at bounding box center [0, 0] width 0 height 0
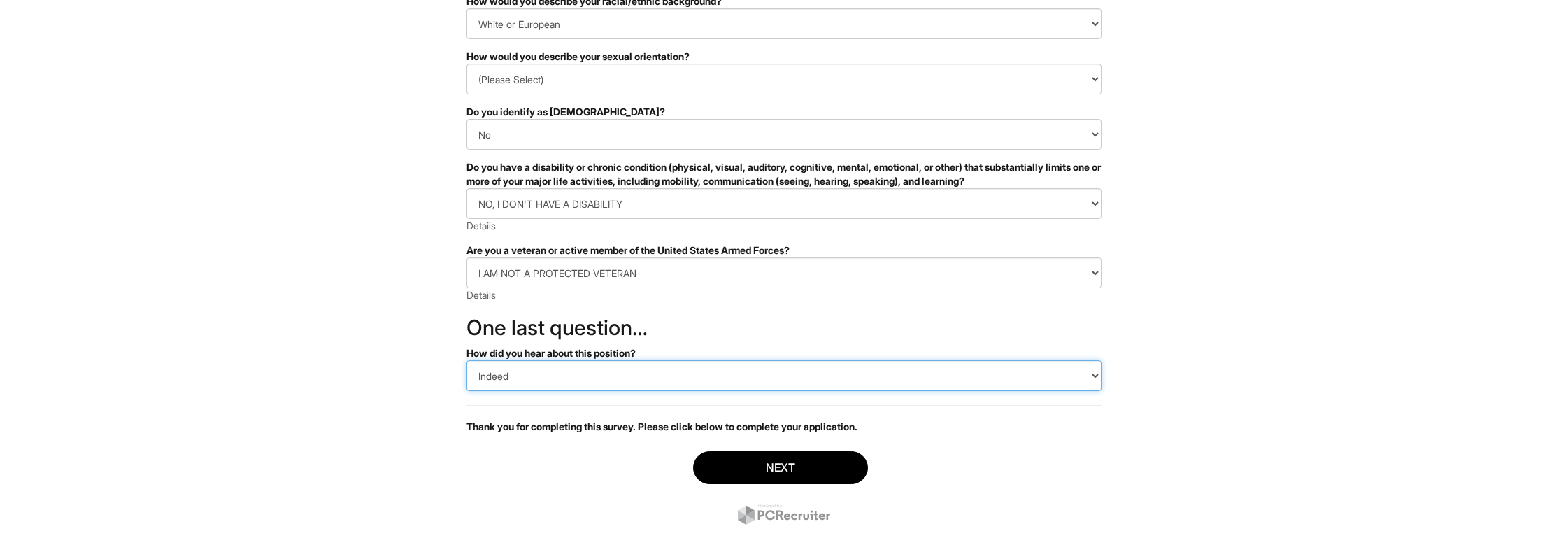
scroll to position [228, 0]
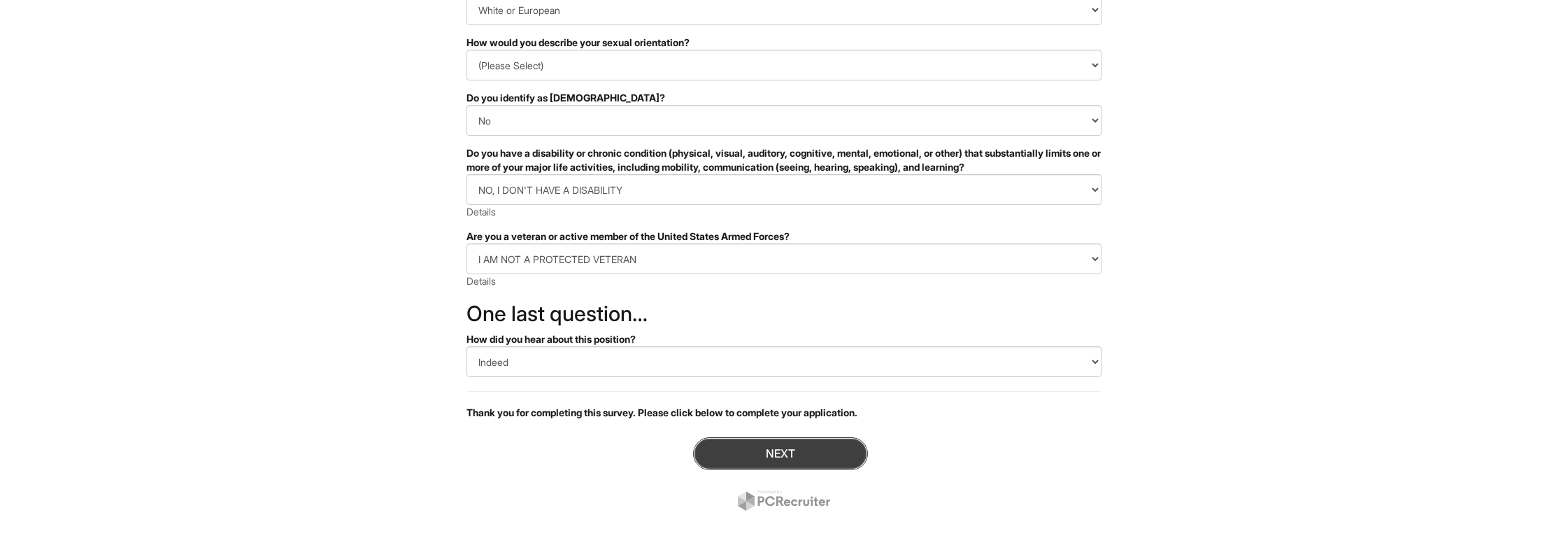
click at [728, 444] on button "Next" at bounding box center [780, 453] width 175 height 33
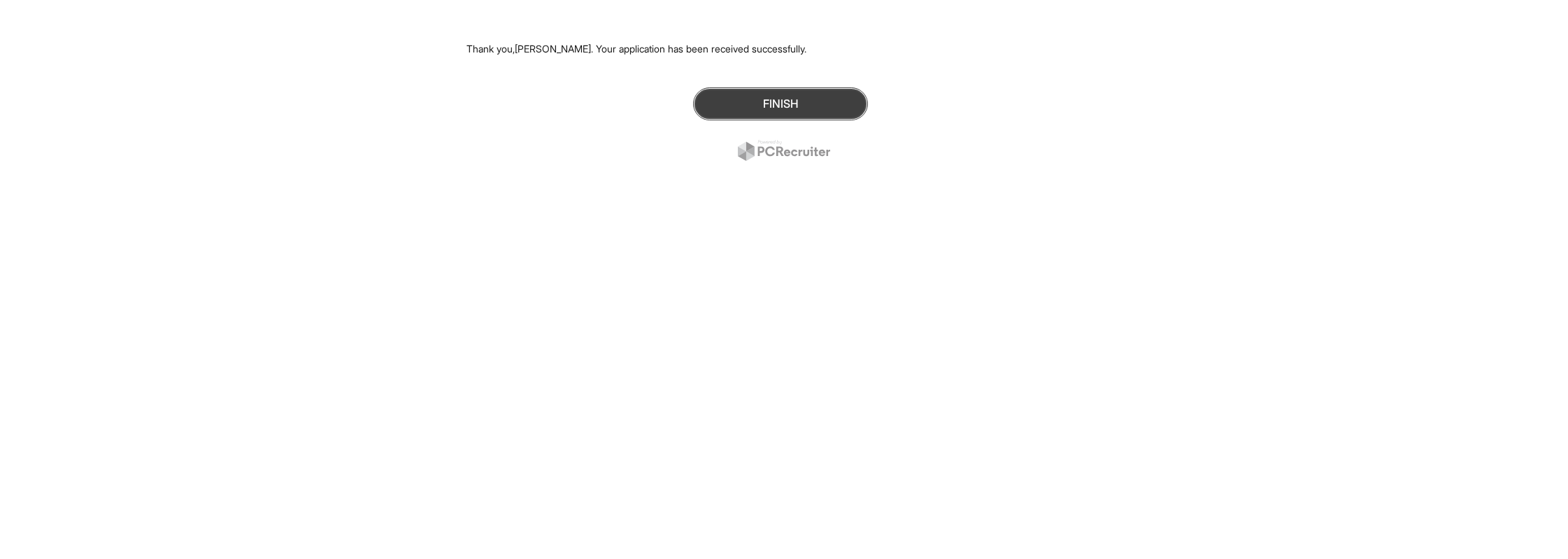
click at [762, 103] on button "Finish" at bounding box center [780, 104] width 175 height 33
